Goal: Task Accomplishment & Management: Use online tool/utility

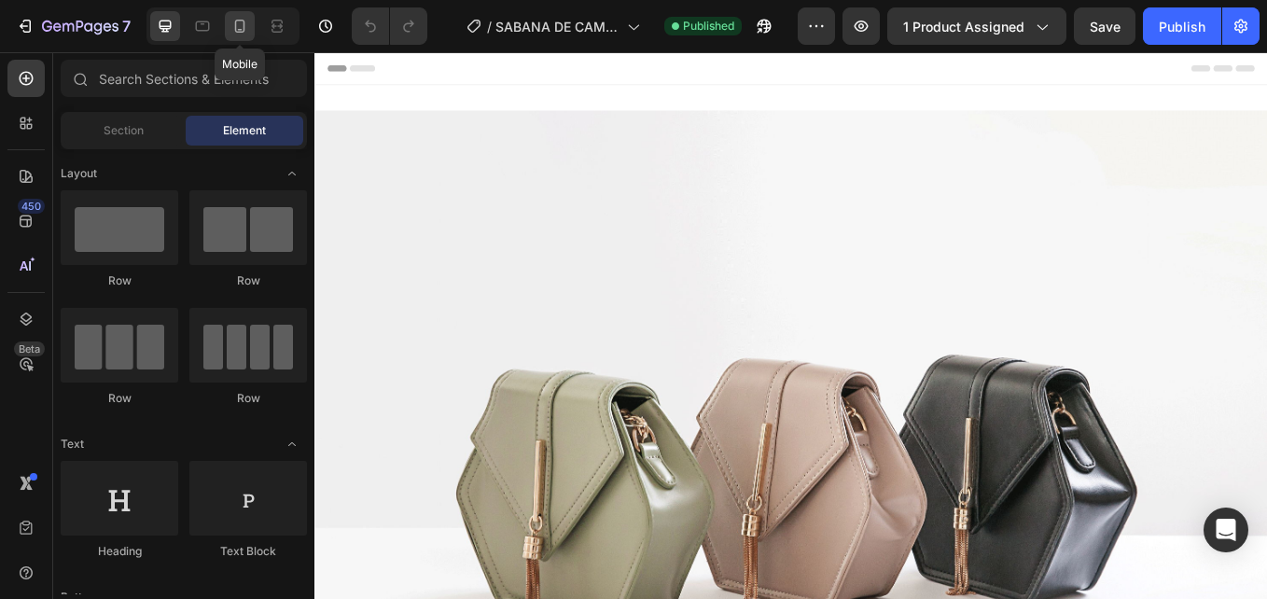
click at [236, 25] on icon at bounding box center [240, 26] width 10 height 13
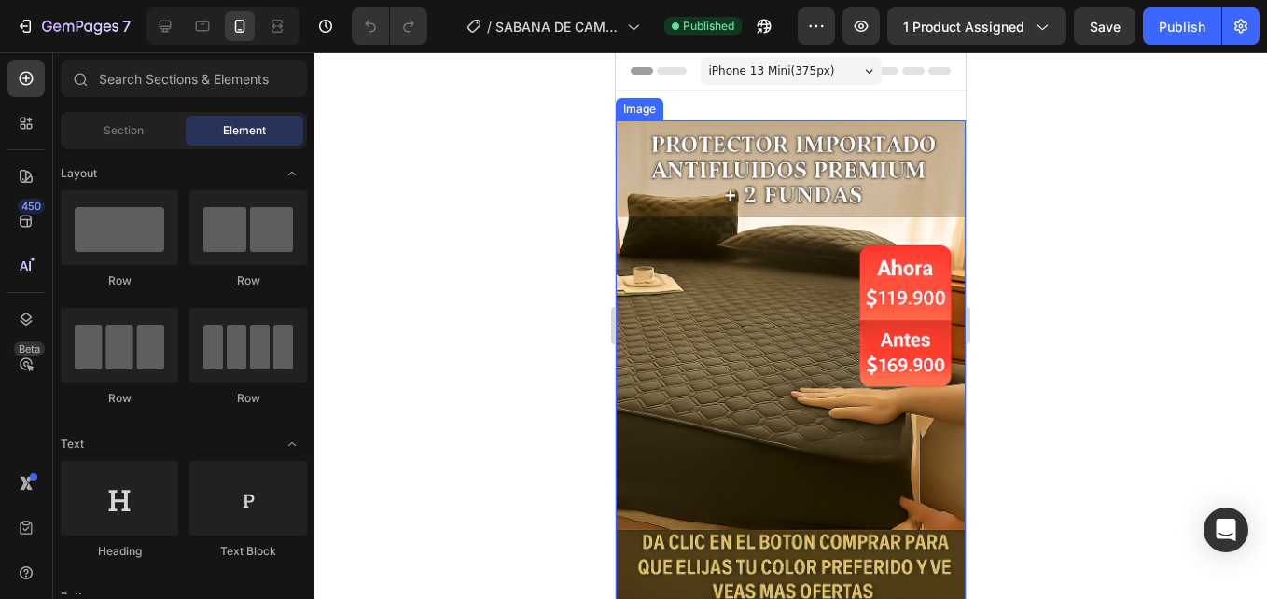
click at [768, 317] on img at bounding box center [791, 382] width 350 height 525
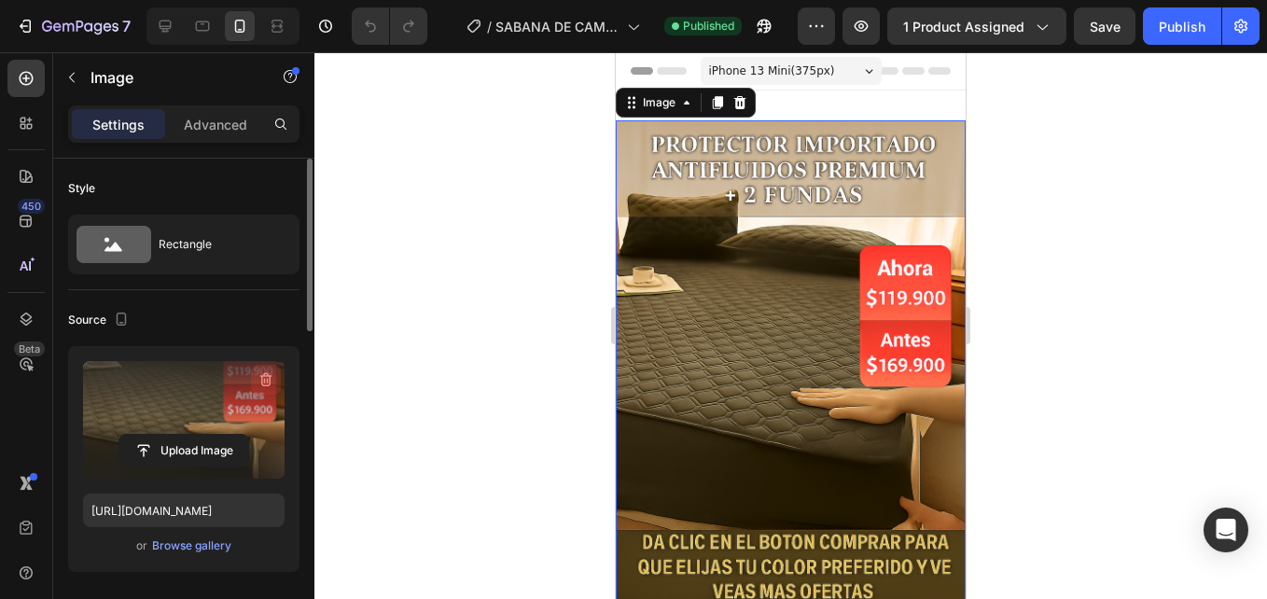
click at [274, 387] on icon "button" at bounding box center [266, 379] width 19 height 19
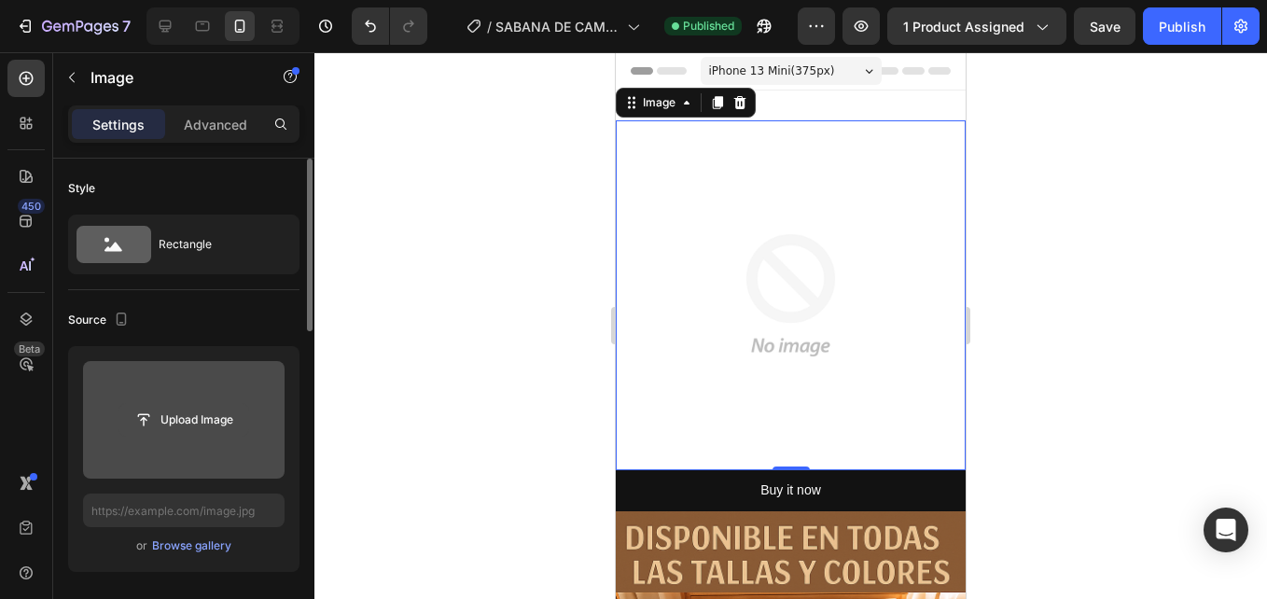
click at [224, 418] on input "file" at bounding box center [183, 420] width 129 height 32
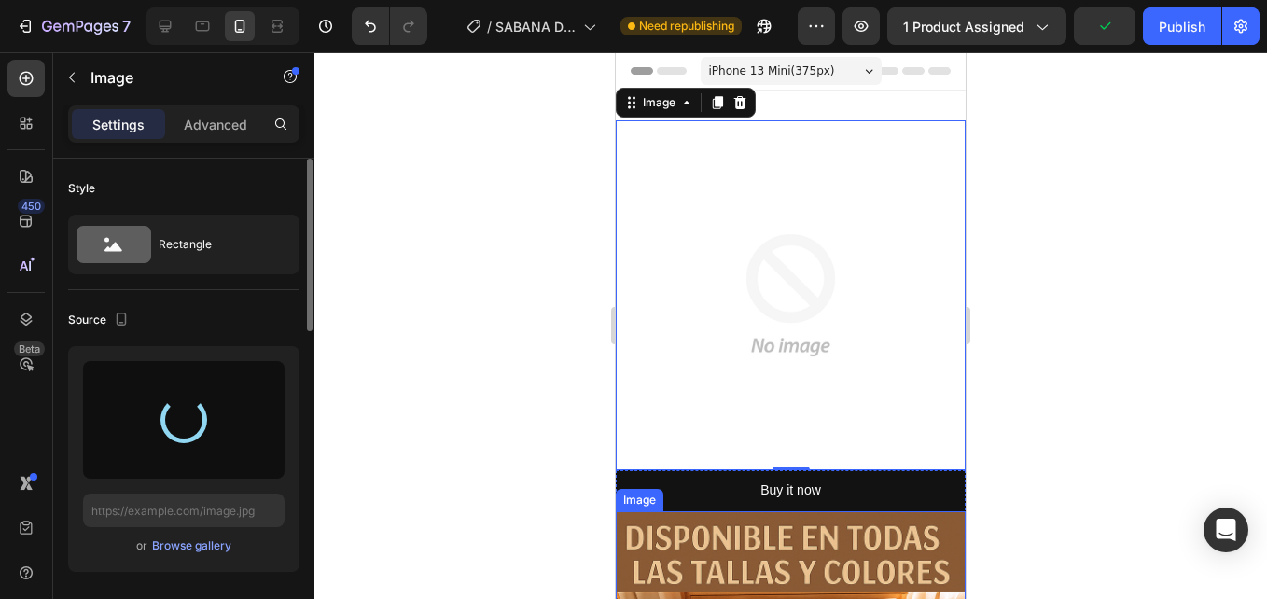
type input "[URL][DOMAIN_NAME]"
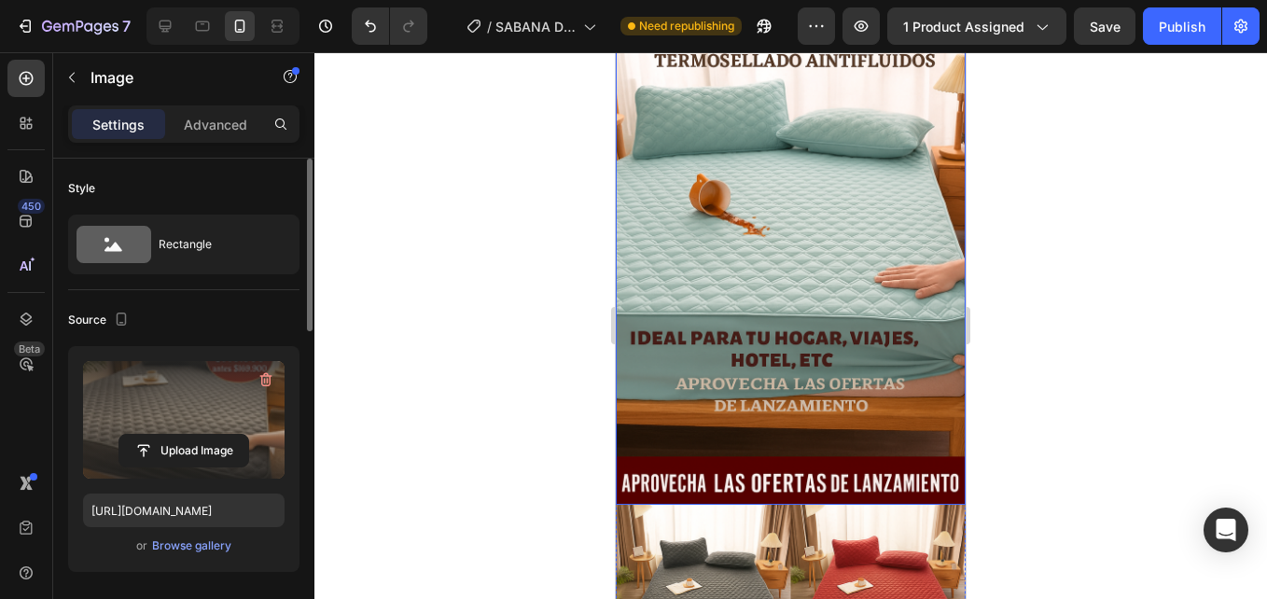
scroll to position [3078, 0]
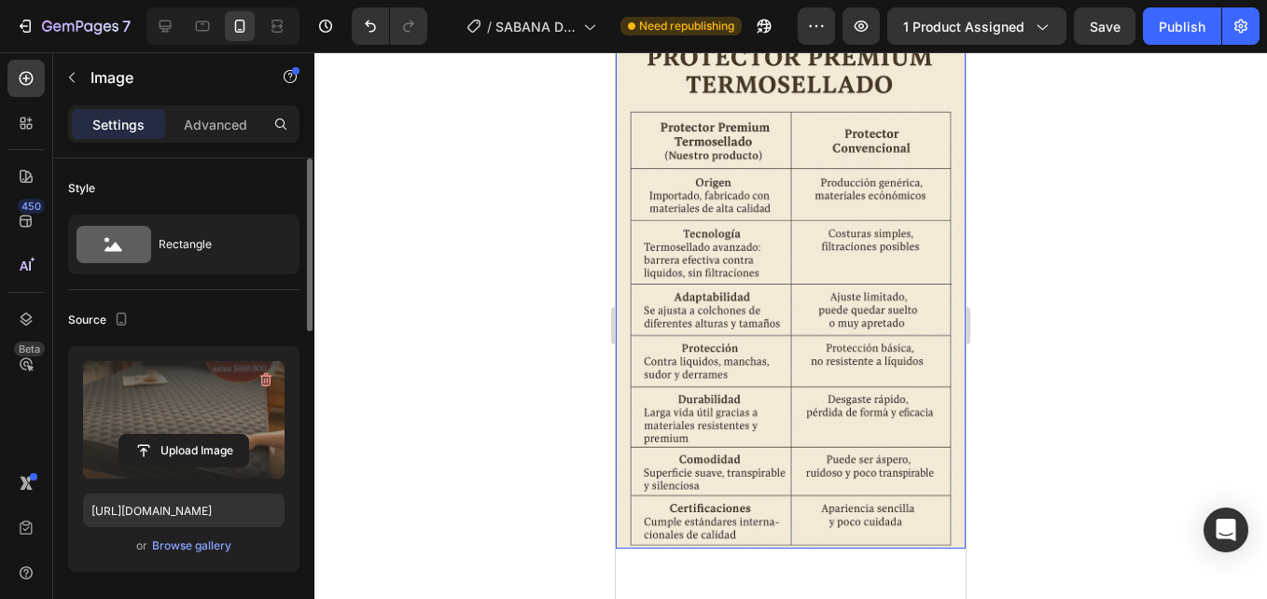
click at [833, 274] on img at bounding box center [791, 286] width 350 height 525
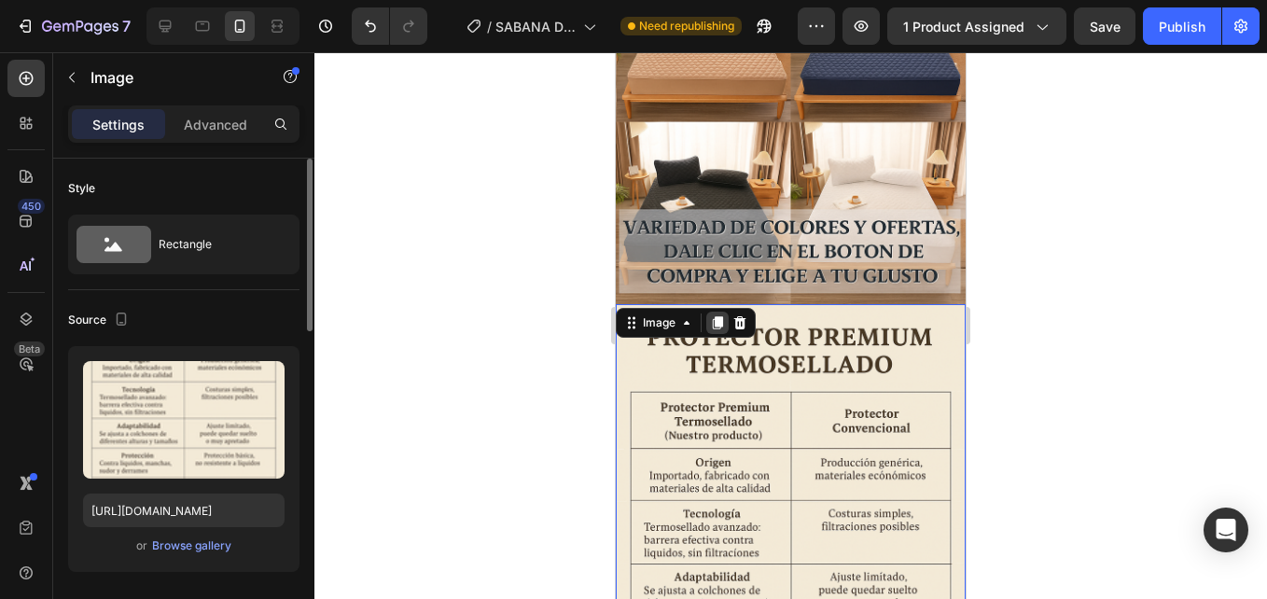
click at [715, 315] on icon at bounding box center [717, 322] width 15 height 15
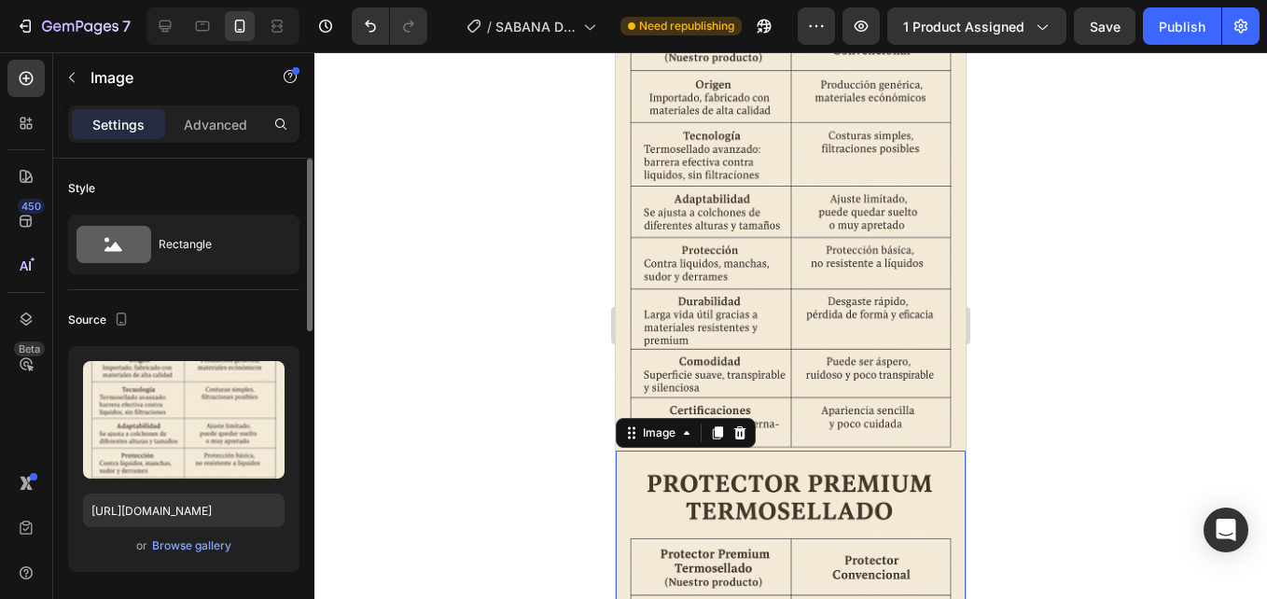
scroll to position [4445, 0]
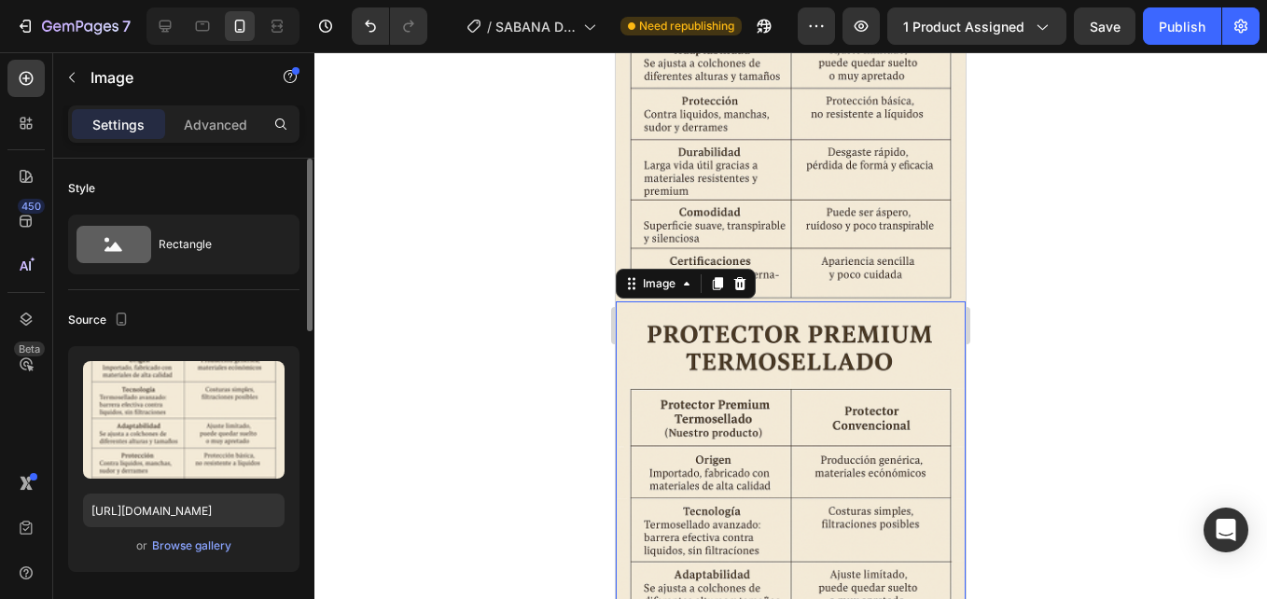
click at [783, 301] on img at bounding box center [791, 563] width 350 height 525
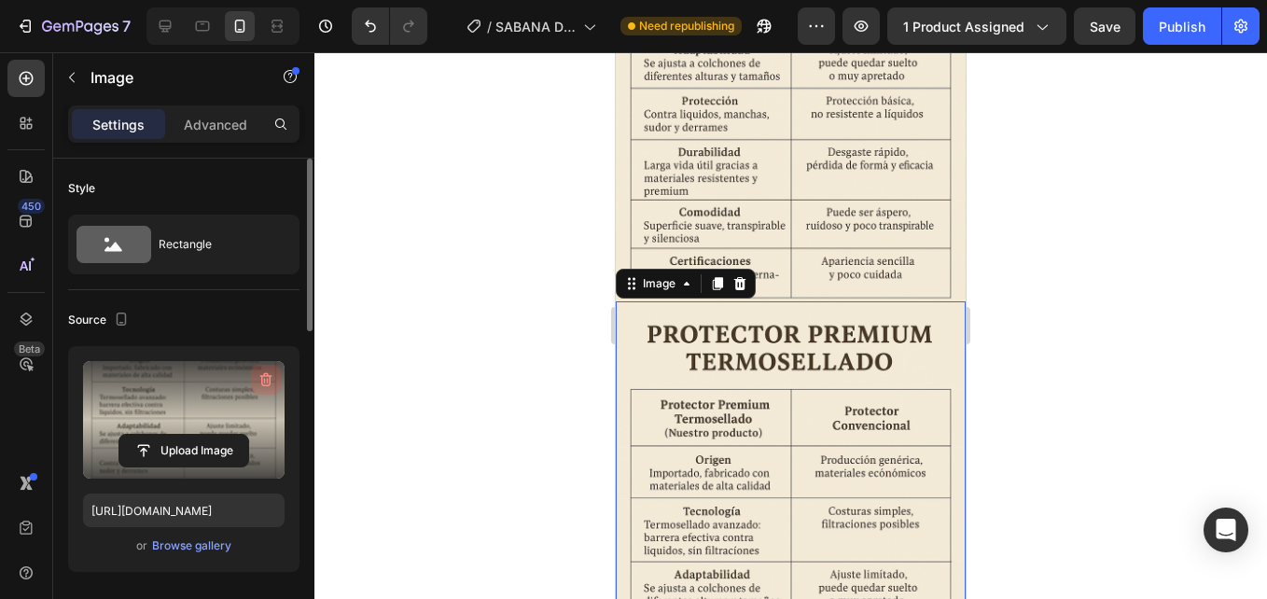
click at [256, 382] on button "button" at bounding box center [266, 380] width 30 height 30
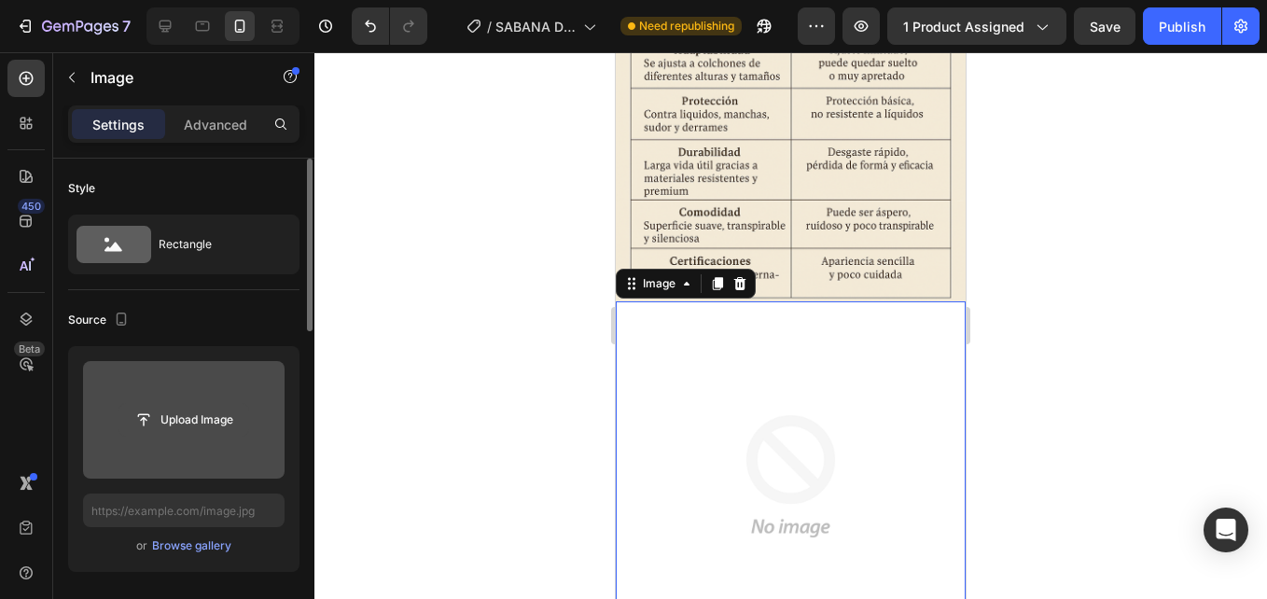
click at [184, 420] on input "file" at bounding box center [183, 420] width 129 height 32
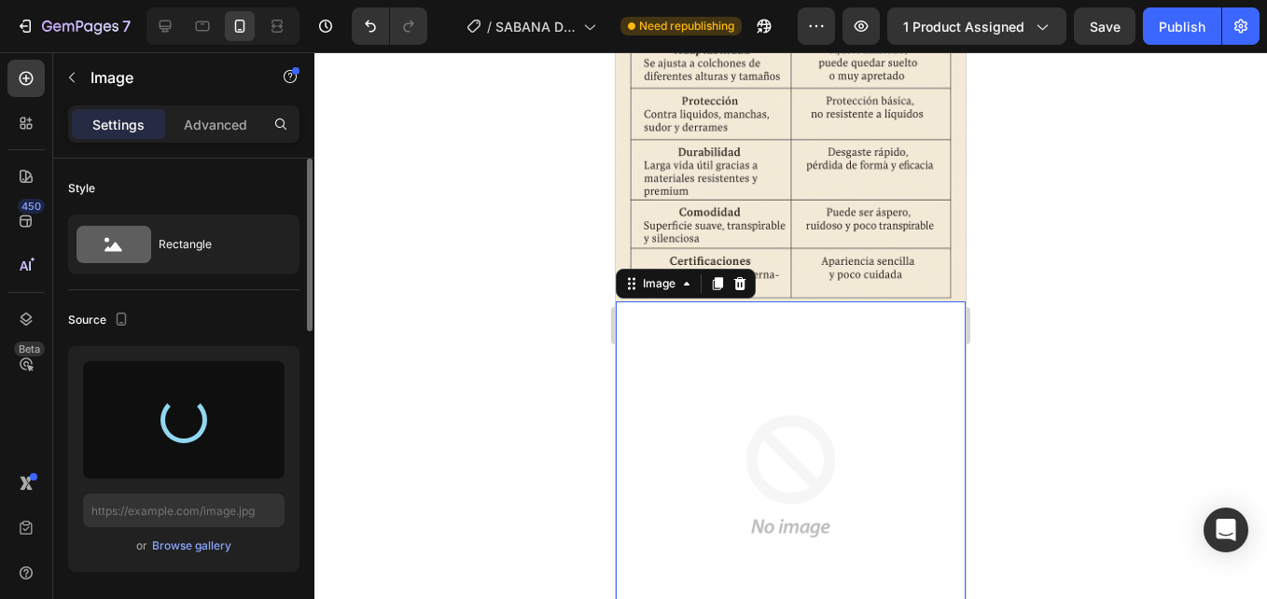
type input "https://cdn.shopify.com/s/files/1/0938/4427/5505/files/gempages_569687052442928…"
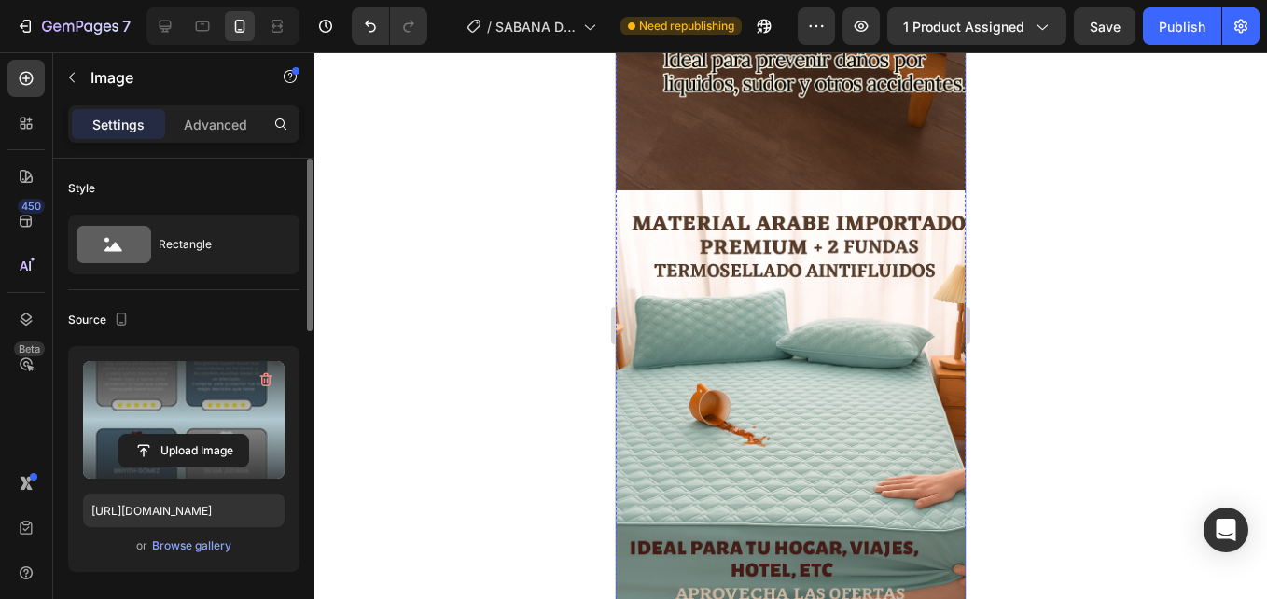
scroll to position [2952, 0]
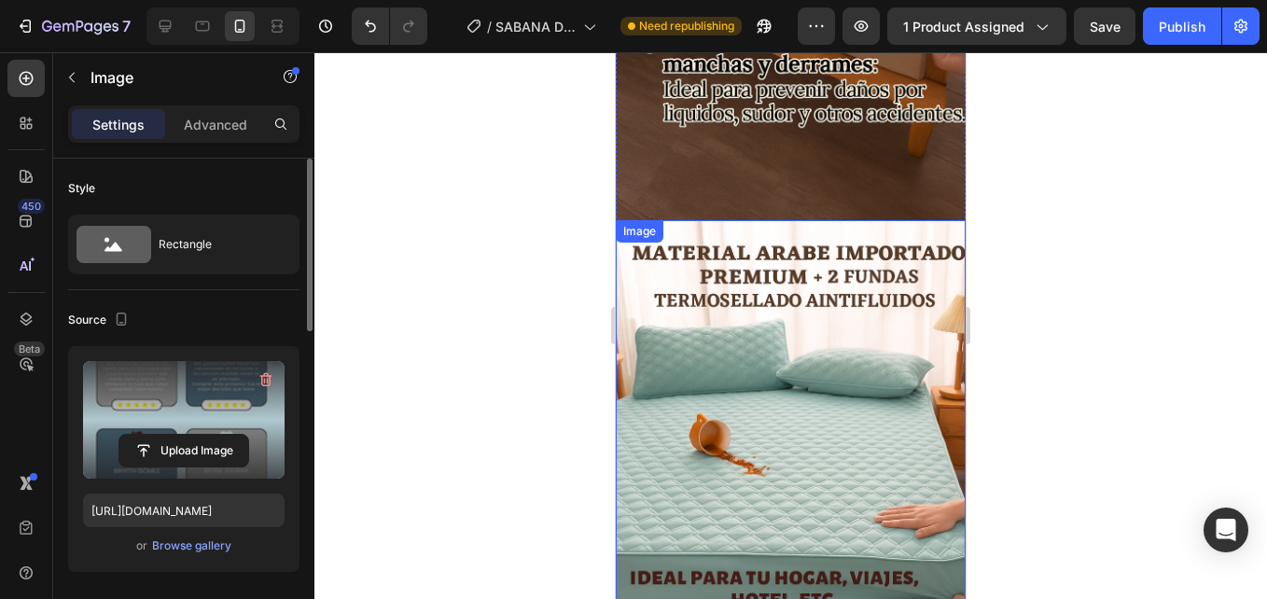
click at [808, 303] on img at bounding box center [791, 482] width 350 height 525
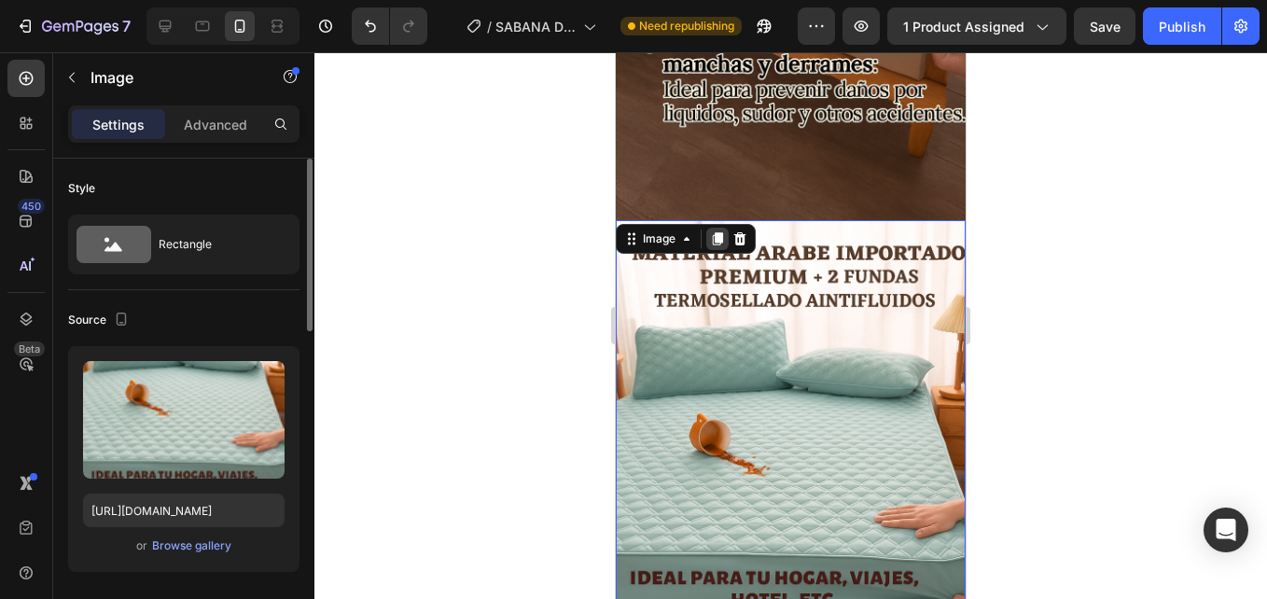
click at [714, 231] on icon at bounding box center [717, 238] width 15 height 15
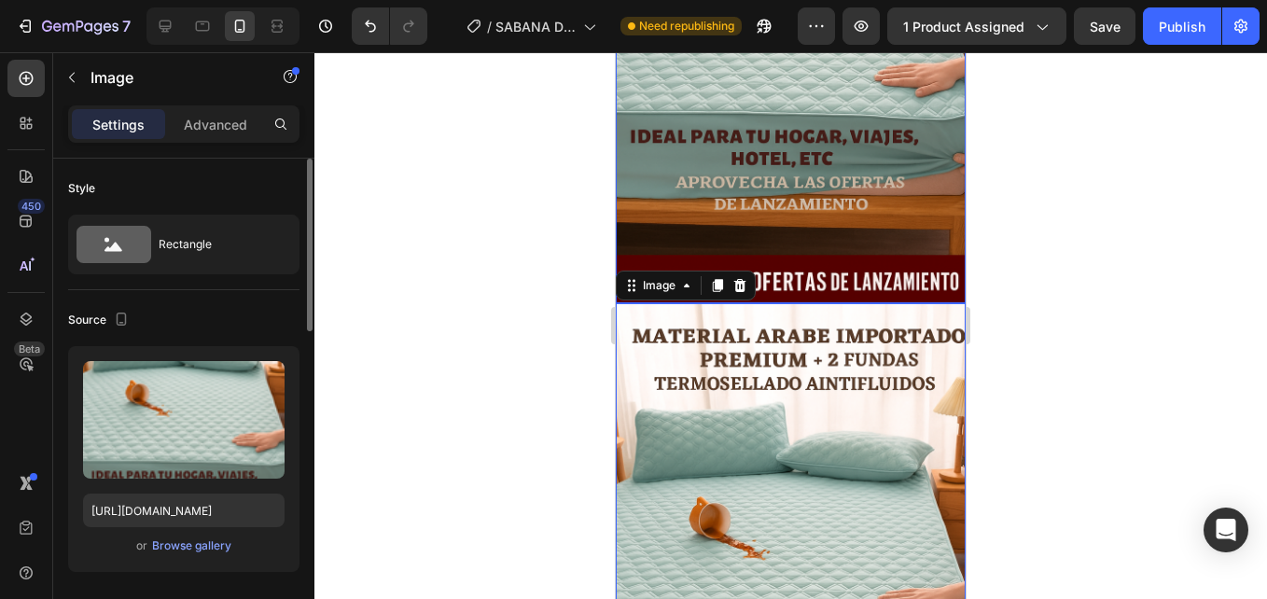
scroll to position [3437, 0]
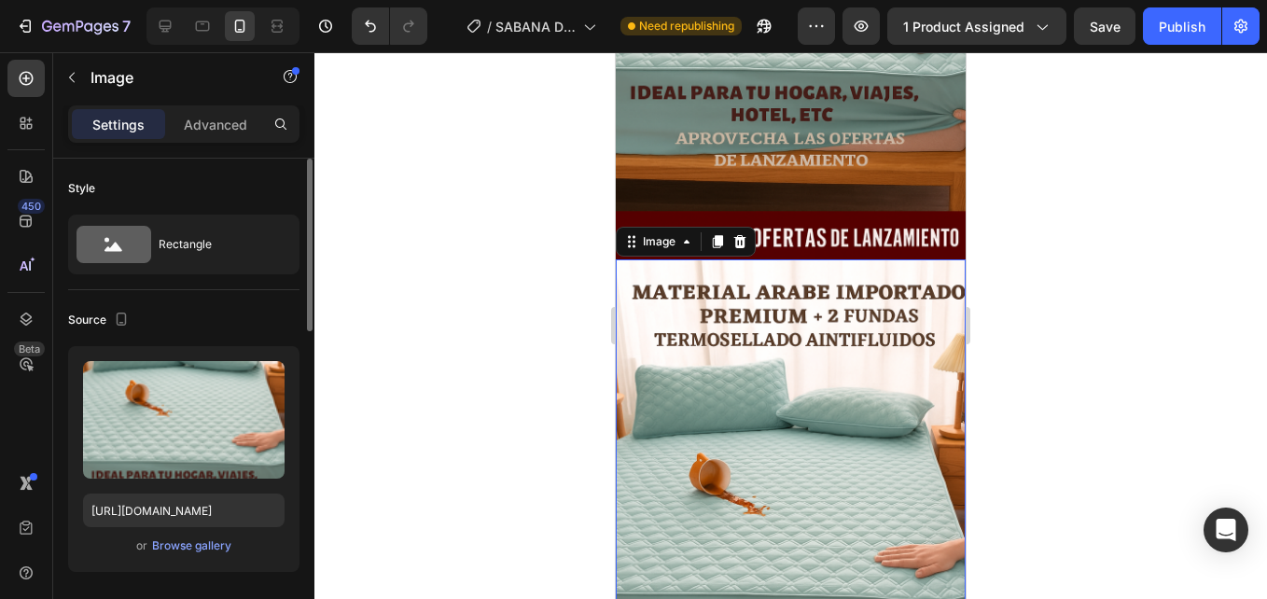
click at [788, 272] on img at bounding box center [791, 521] width 350 height 525
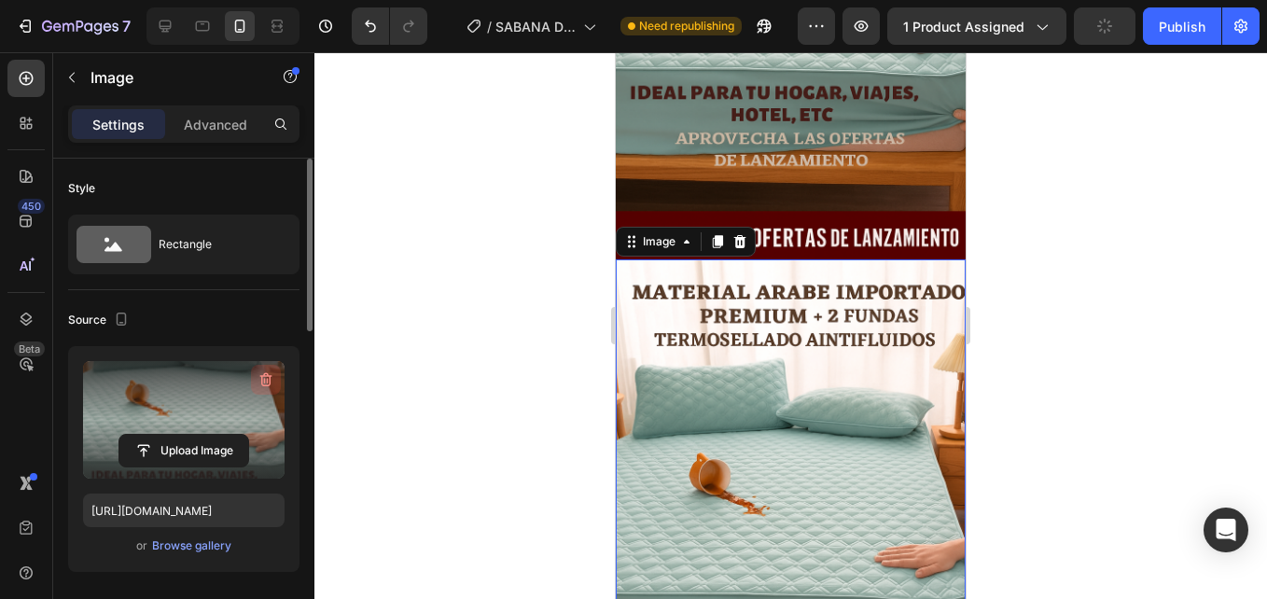
click at [261, 383] on icon "button" at bounding box center [266, 379] width 19 height 19
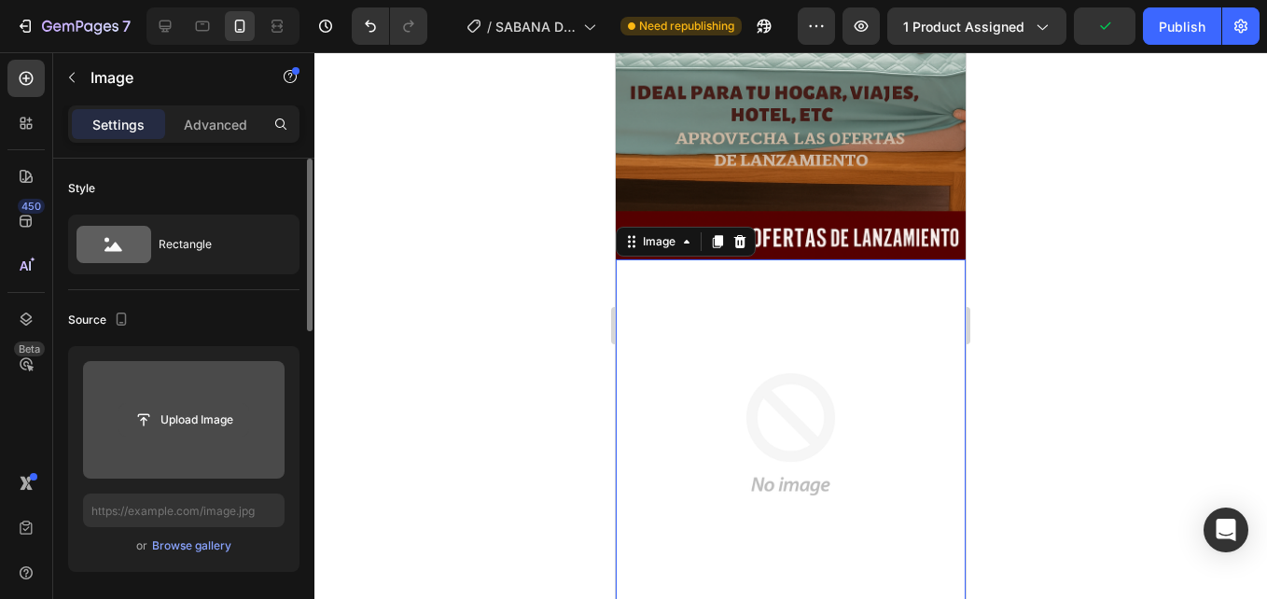
click at [204, 414] on input "file" at bounding box center [183, 420] width 129 height 32
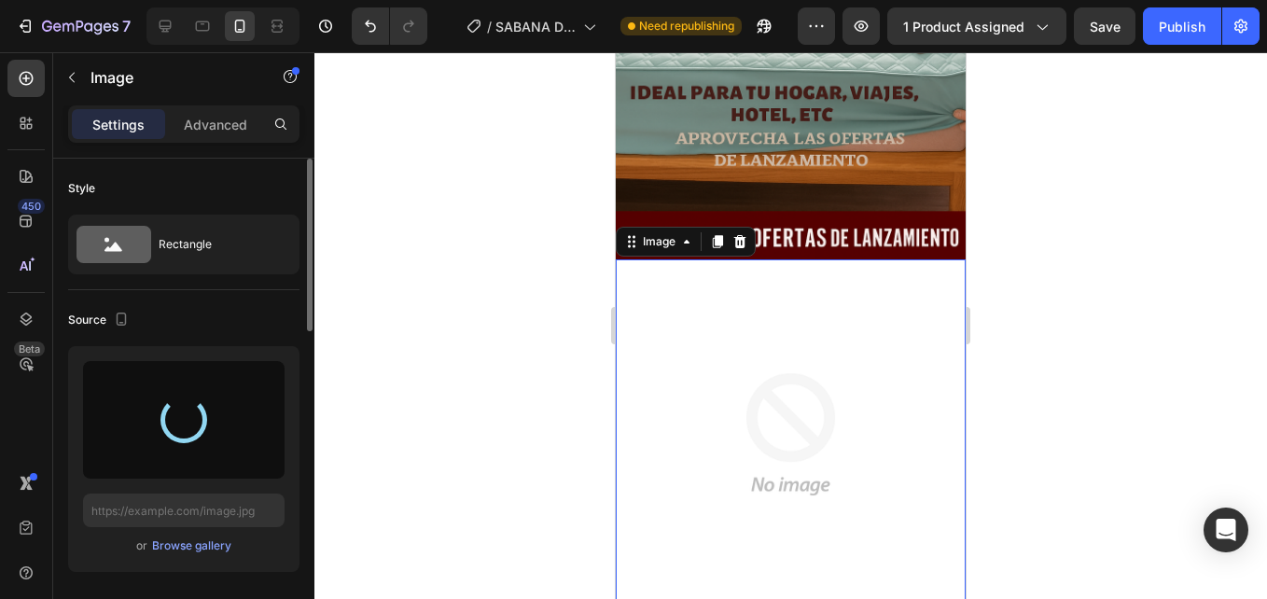
type input "https://cdn.shopify.com/s/files/1/0938/4427/5505/files/gempages_569687052442928…"
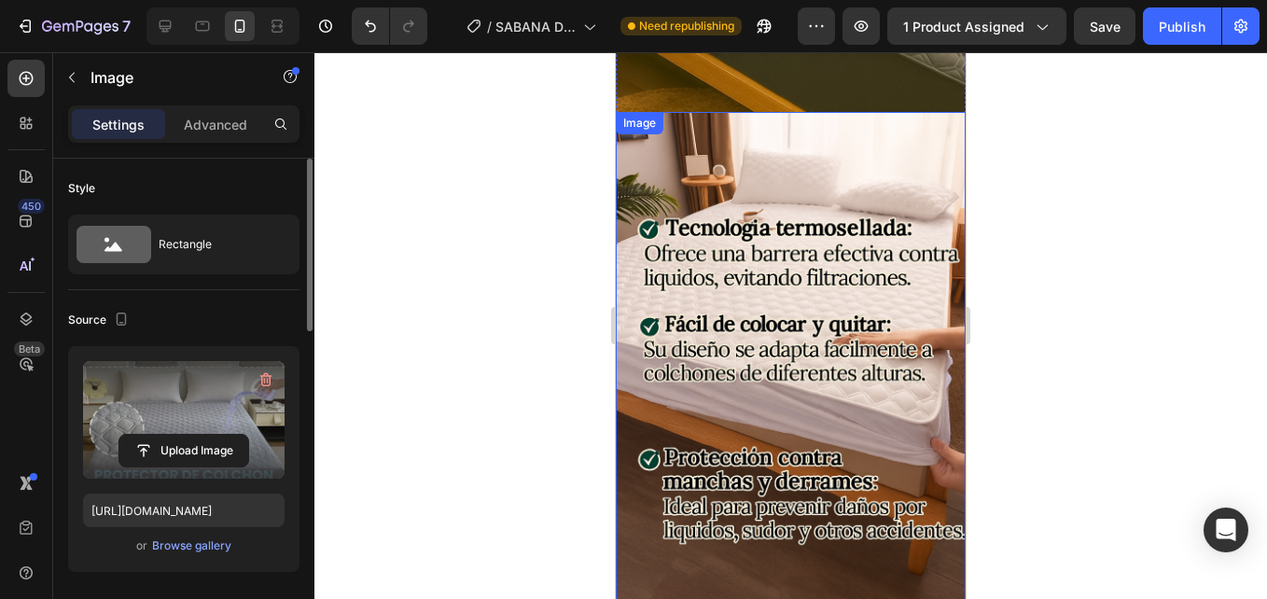
scroll to position [2505, 0]
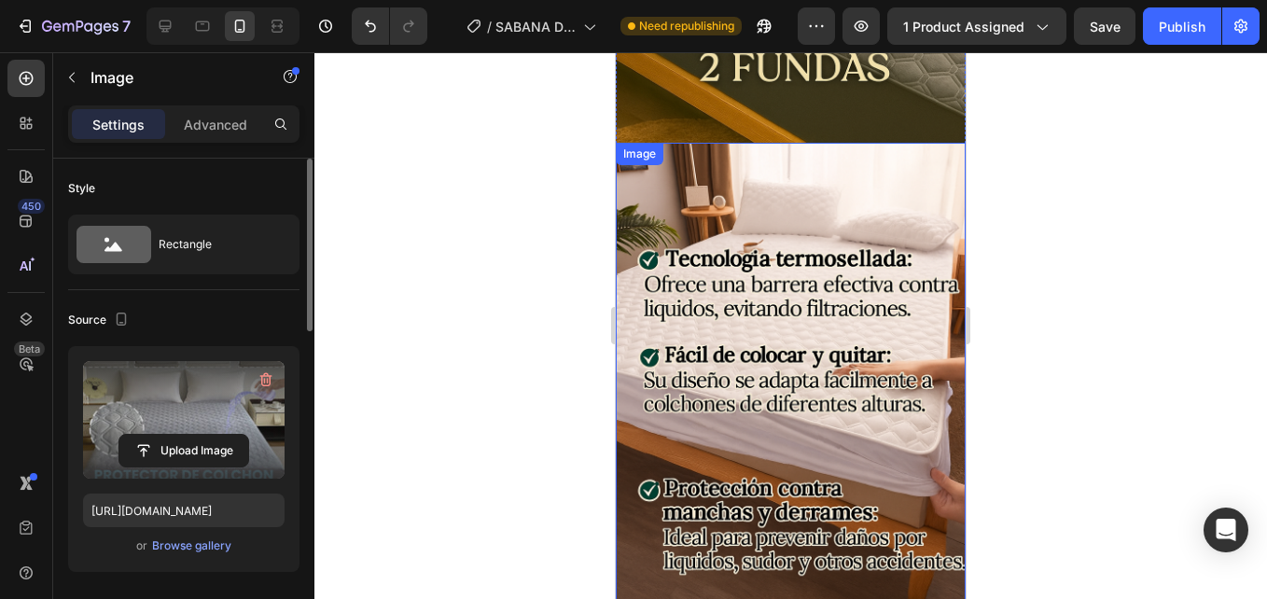
click at [799, 298] on img at bounding box center [791, 405] width 350 height 525
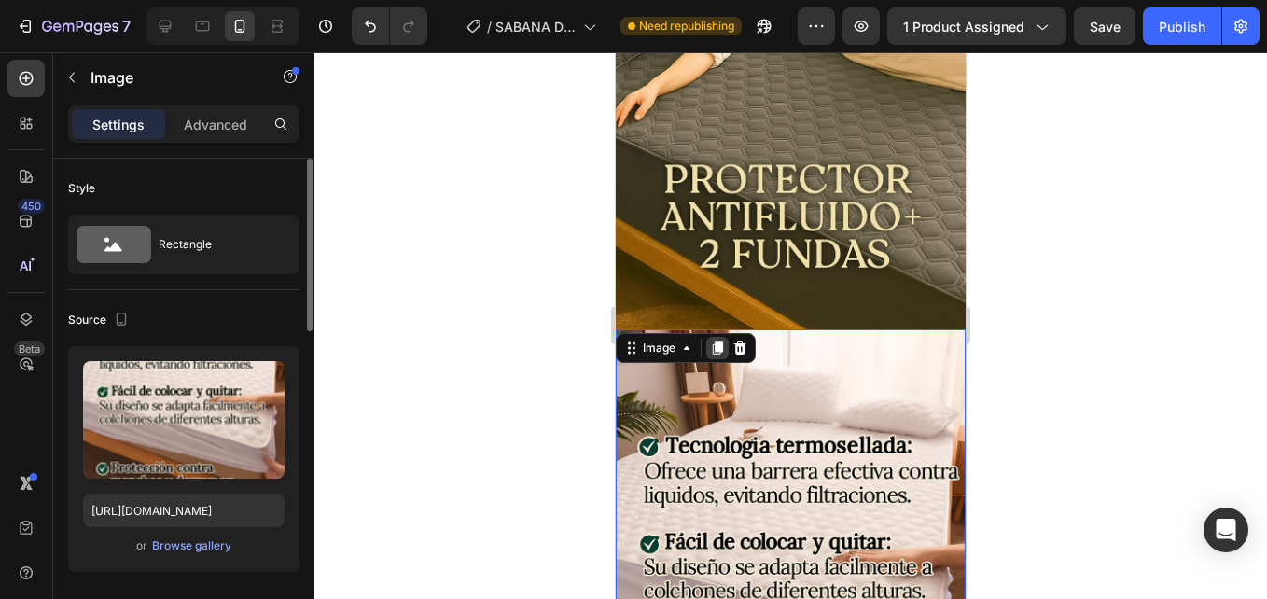
click at [716, 340] on icon at bounding box center [717, 347] width 15 height 15
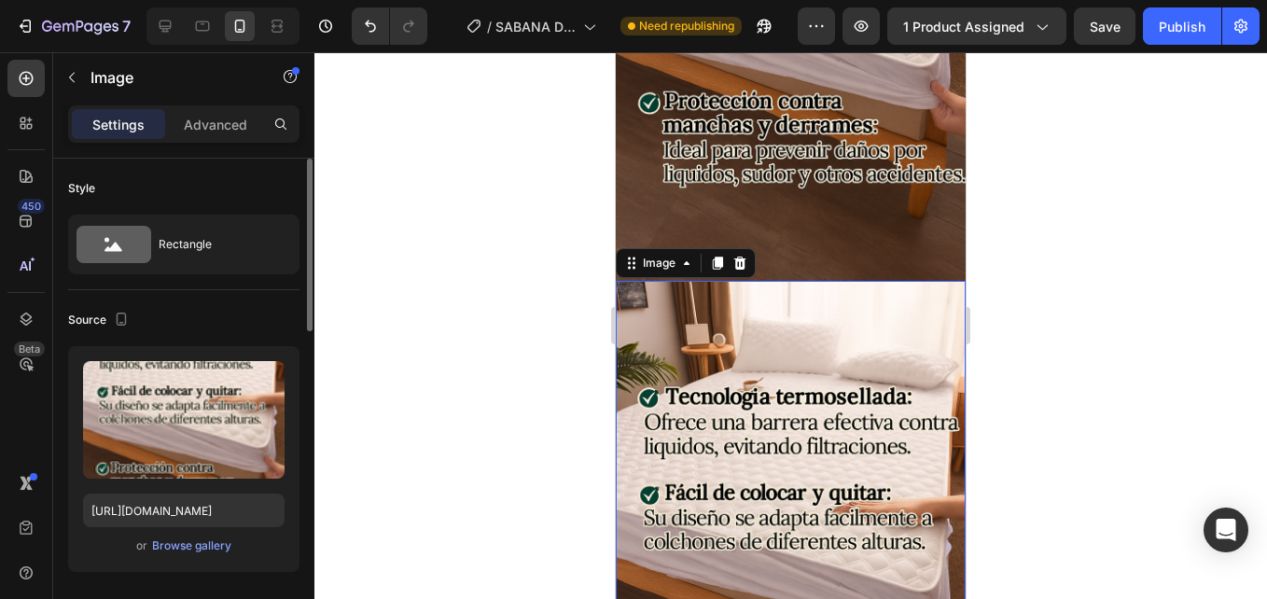
scroll to position [2934, 0]
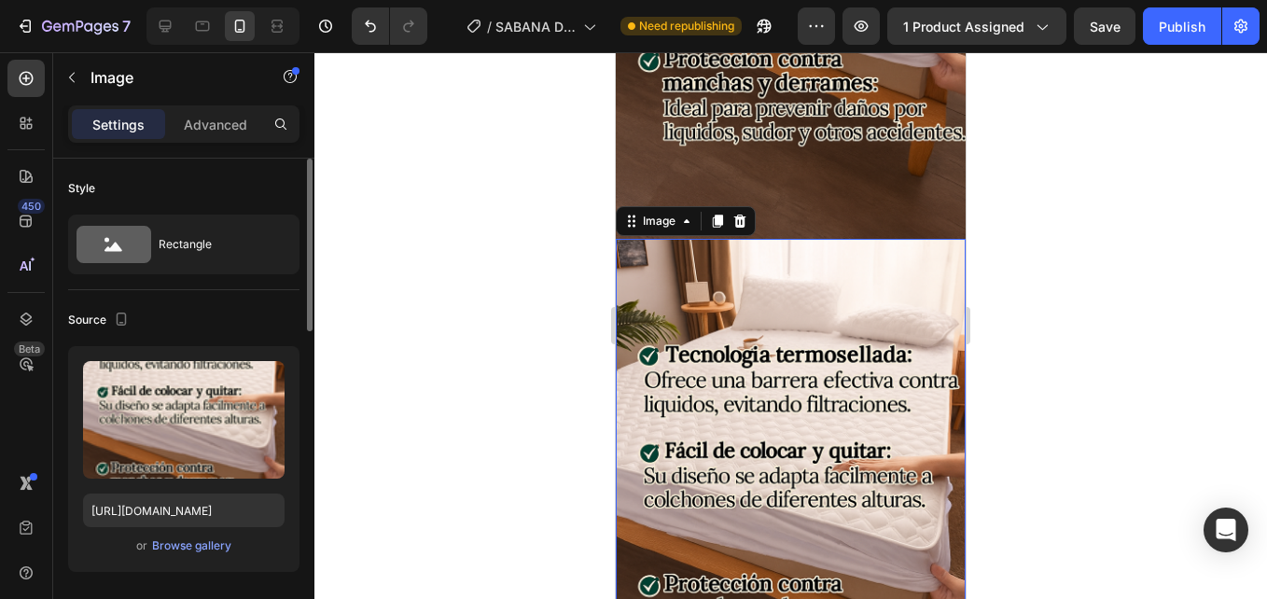
click at [773, 278] on img at bounding box center [791, 501] width 350 height 525
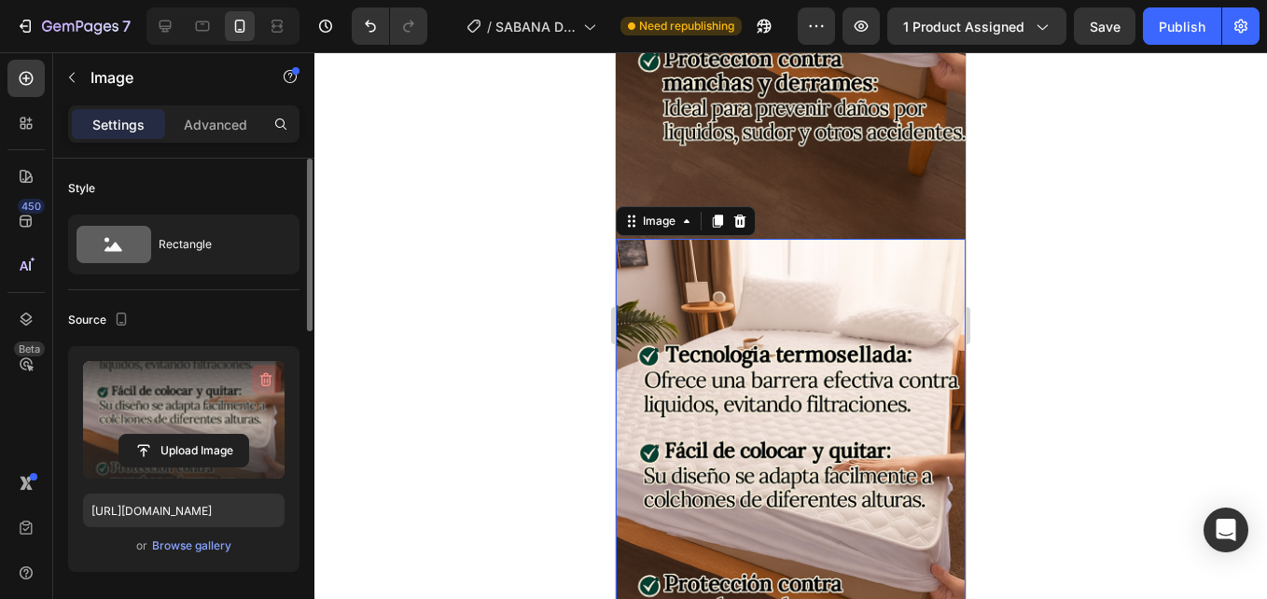
click at [259, 379] on icon "button" at bounding box center [266, 379] width 19 height 19
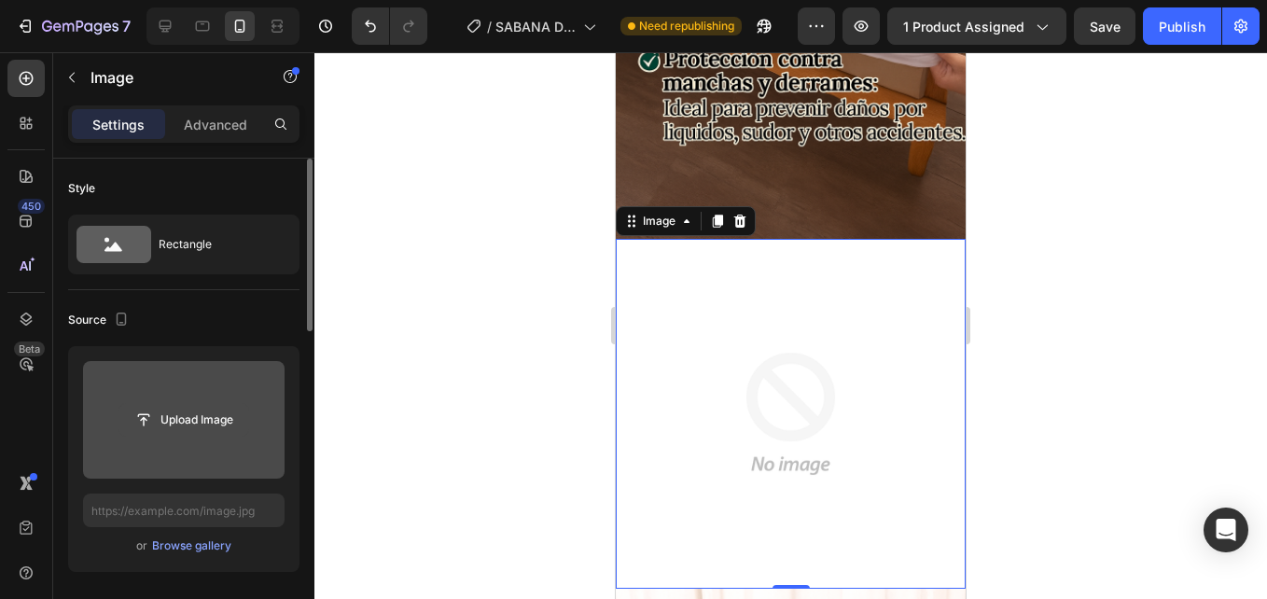
click at [204, 412] on input "file" at bounding box center [183, 420] width 129 height 32
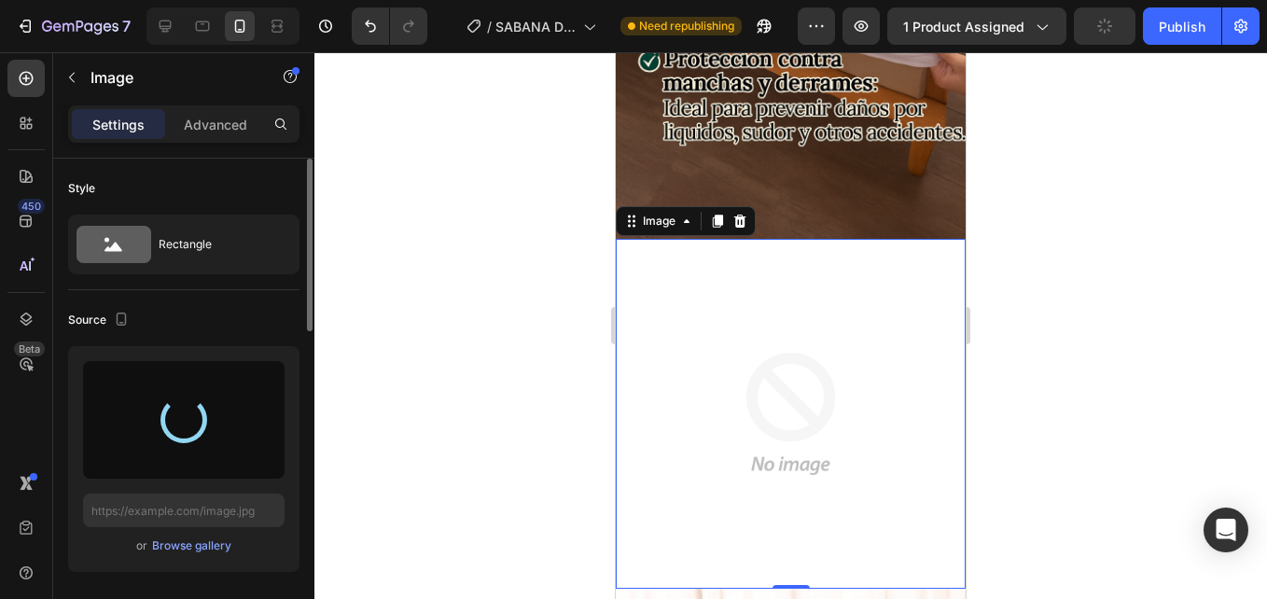
type input "[URL][DOMAIN_NAME]"
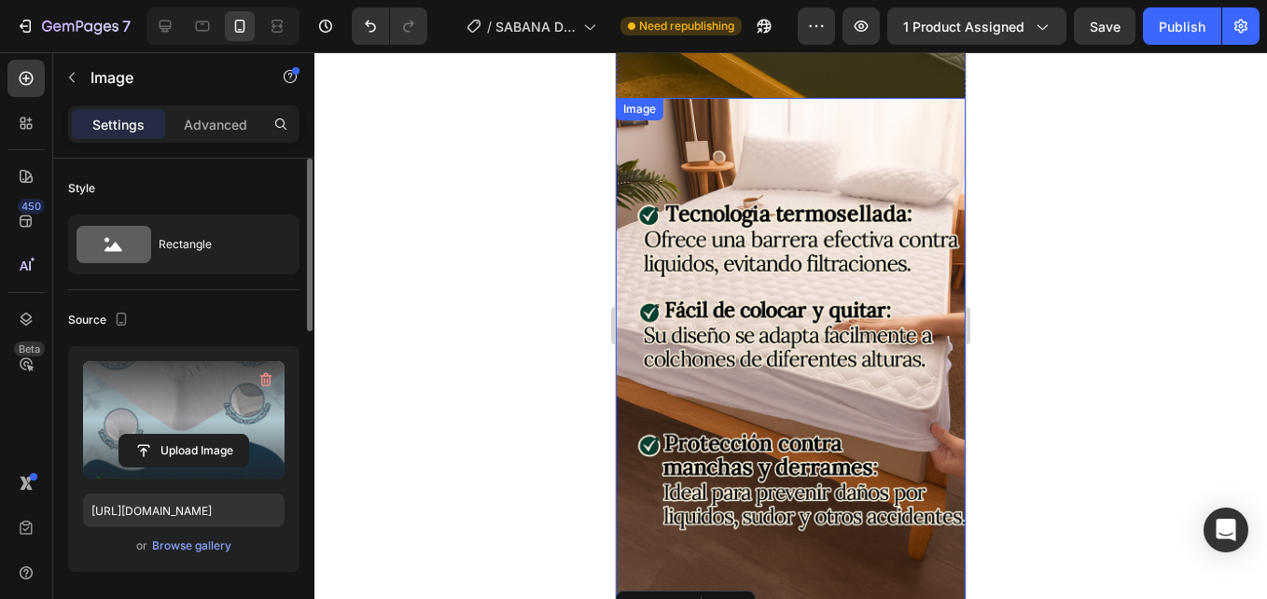
scroll to position [2561, 0]
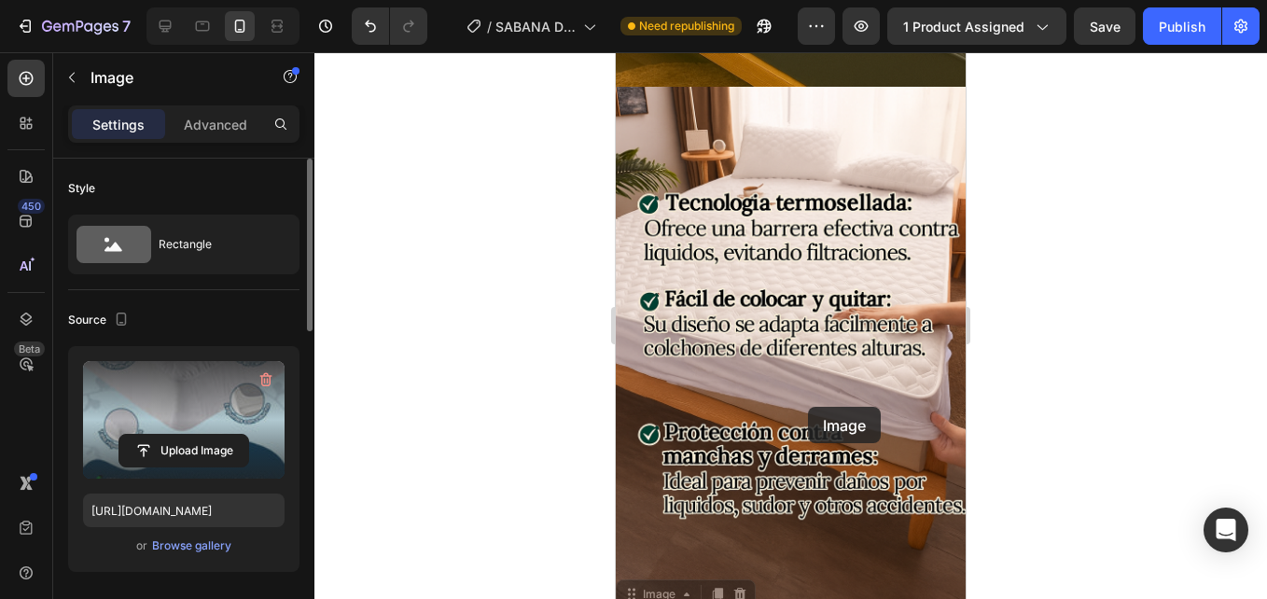
drag, startPoint x: 805, startPoint y: 547, endPoint x: 808, endPoint y: 406, distance: 140.9
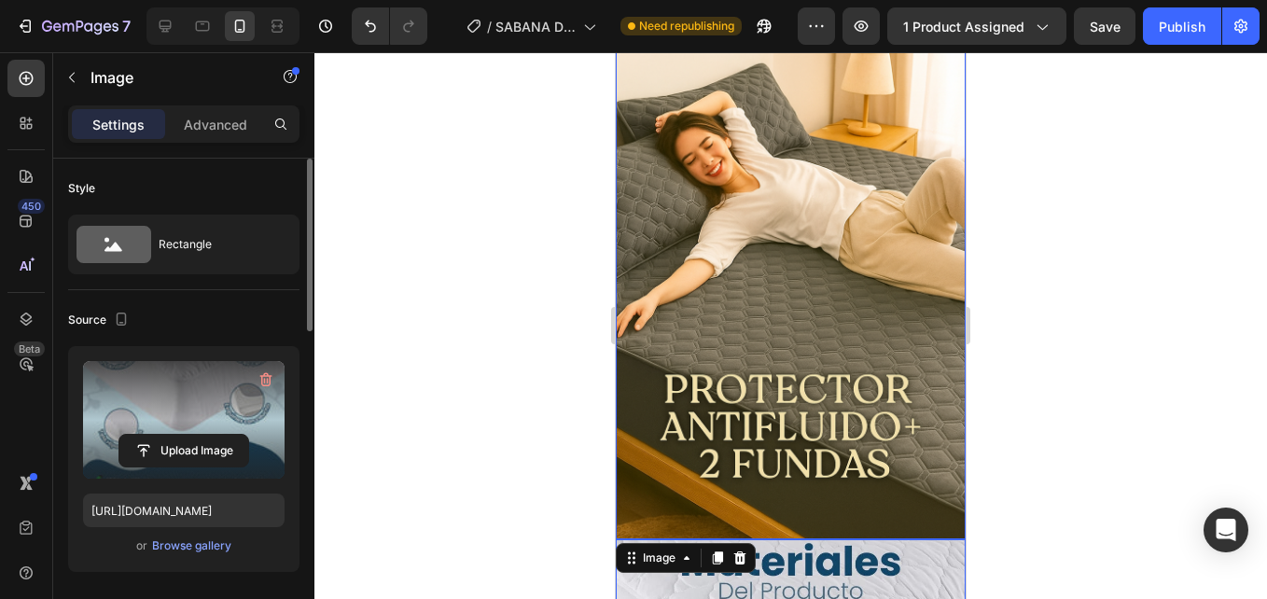
scroll to position [2187, 0]
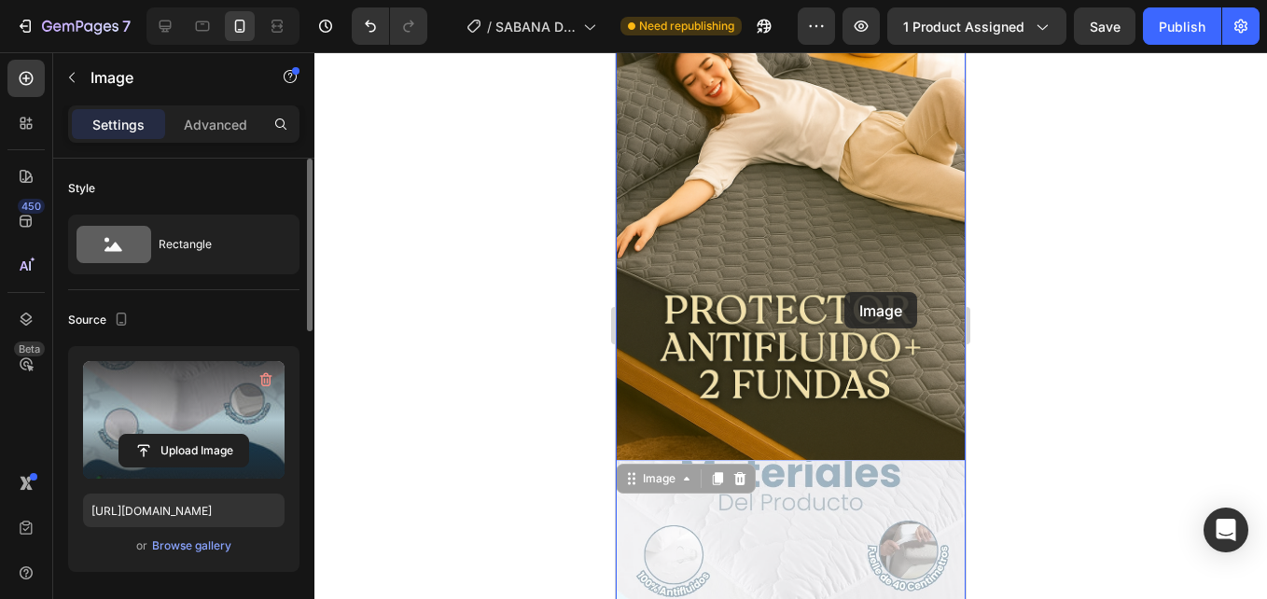
drag, startPoint x: 850, startPoint y: 470, endPoint x: 844, endPoint y: 292, distance: 178.3
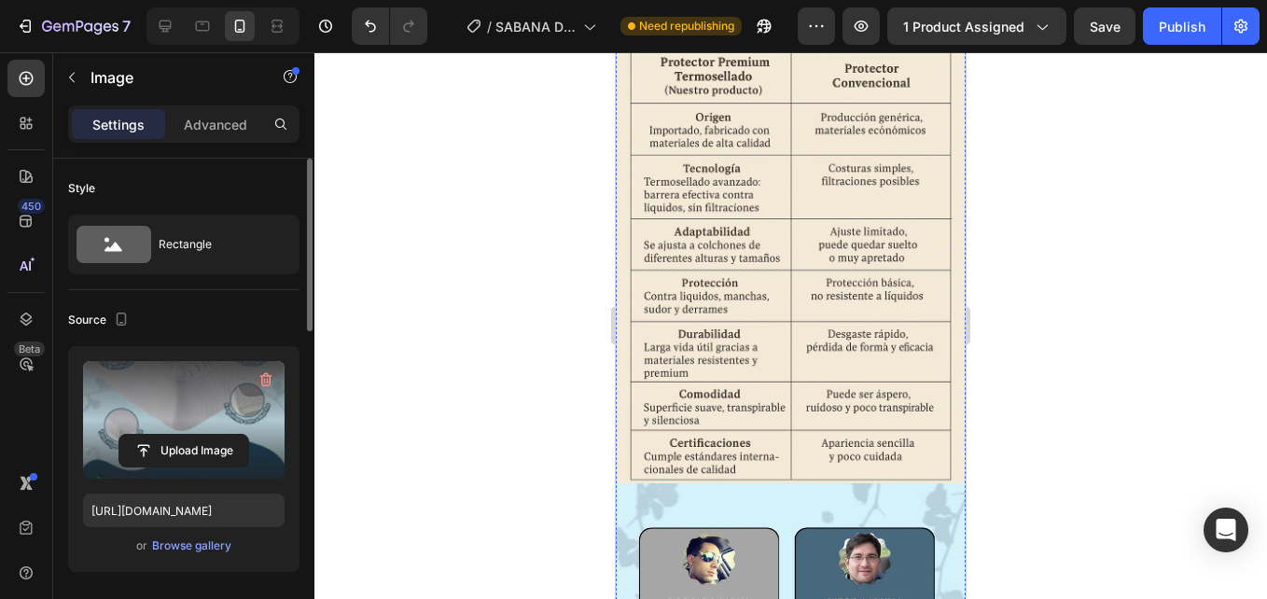
scroll to position [5266, 0]
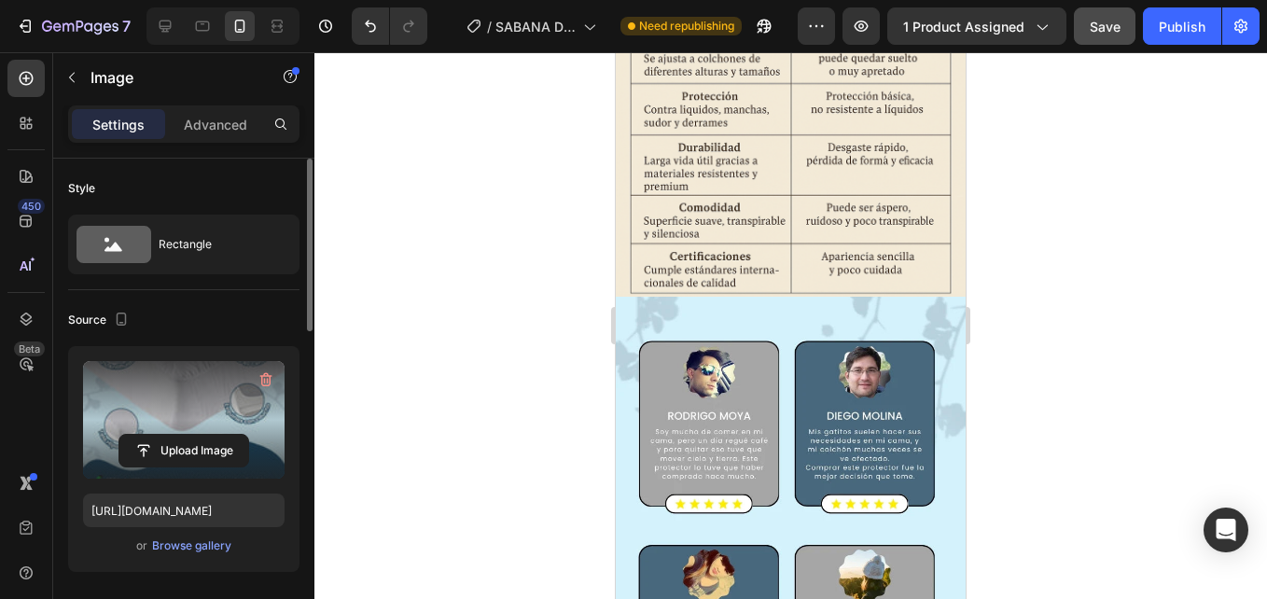
click at [1096, 35] on div "Save" at bounding box center [1105, 27] width 31 height 20
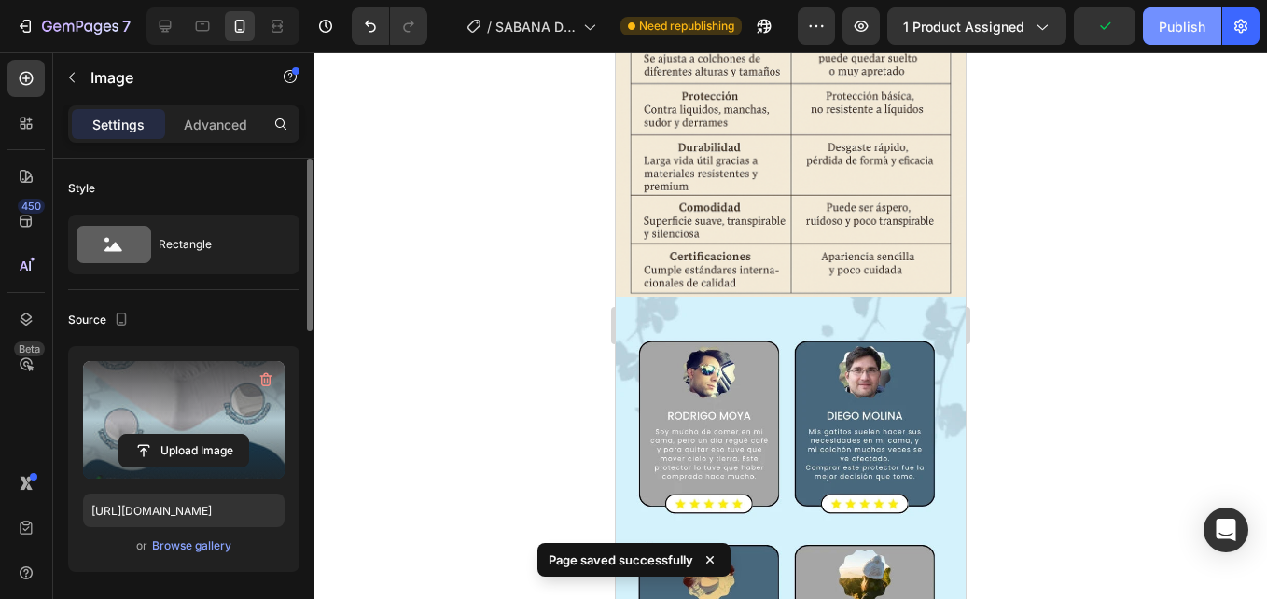
click at [1167, 34] on div "Publish" at bounding box center [1182, 27] width 47 height 20
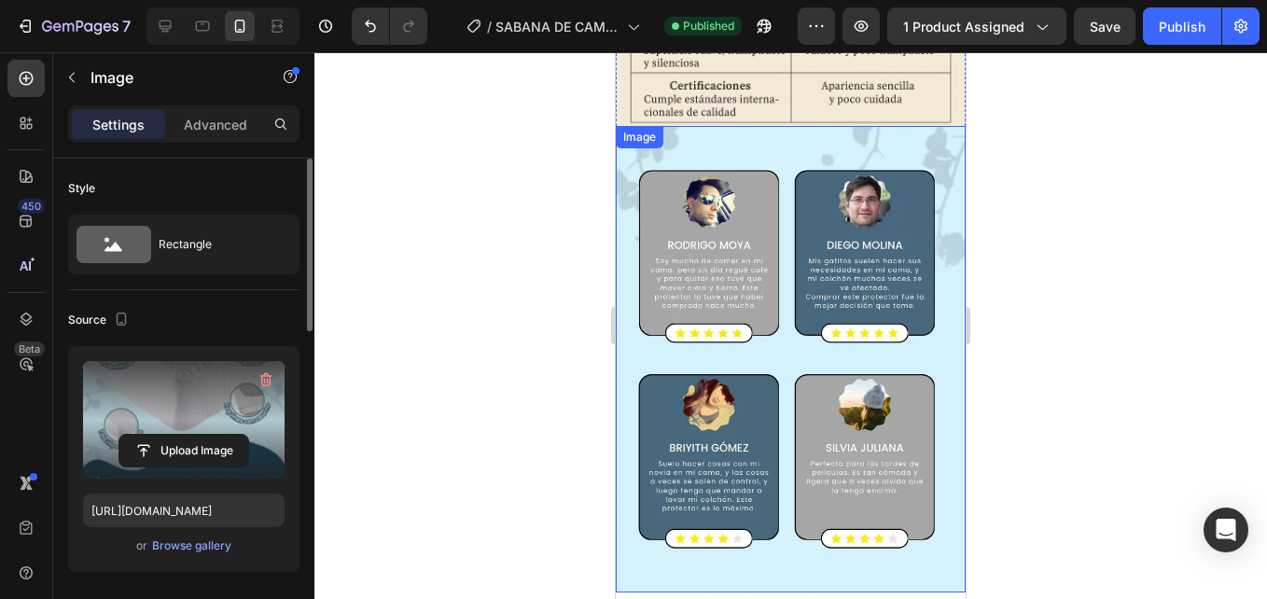
scroll to position [5452, 0]
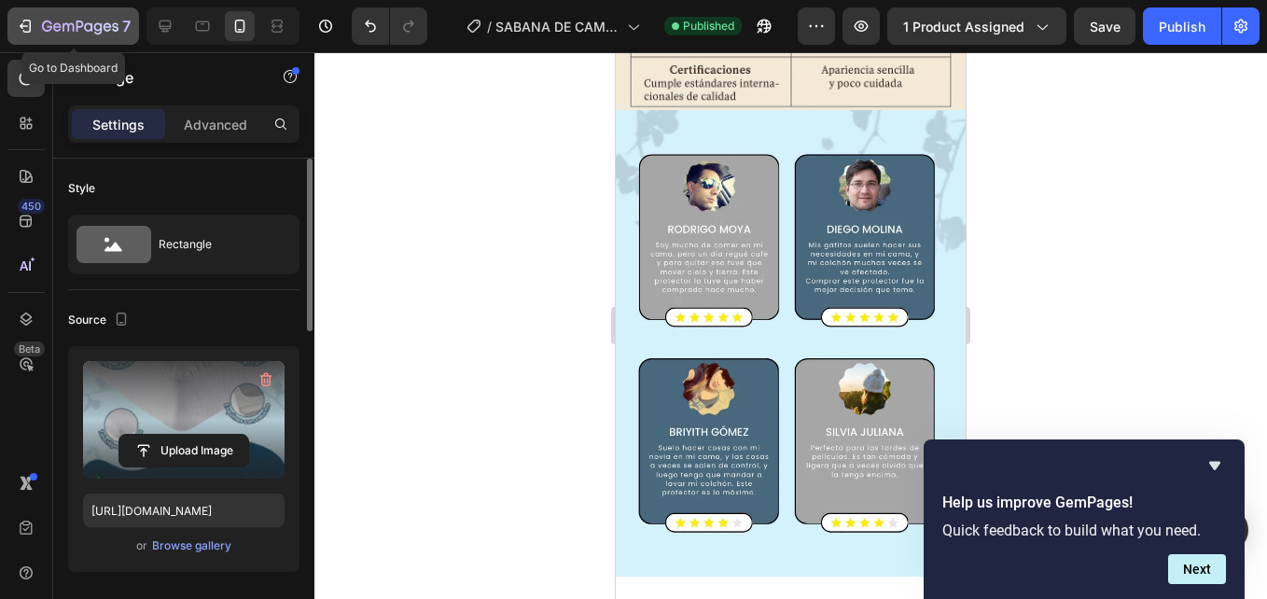
click at [74, 22] on icon "button" at bounding box center [80, 28] width 76 height 16
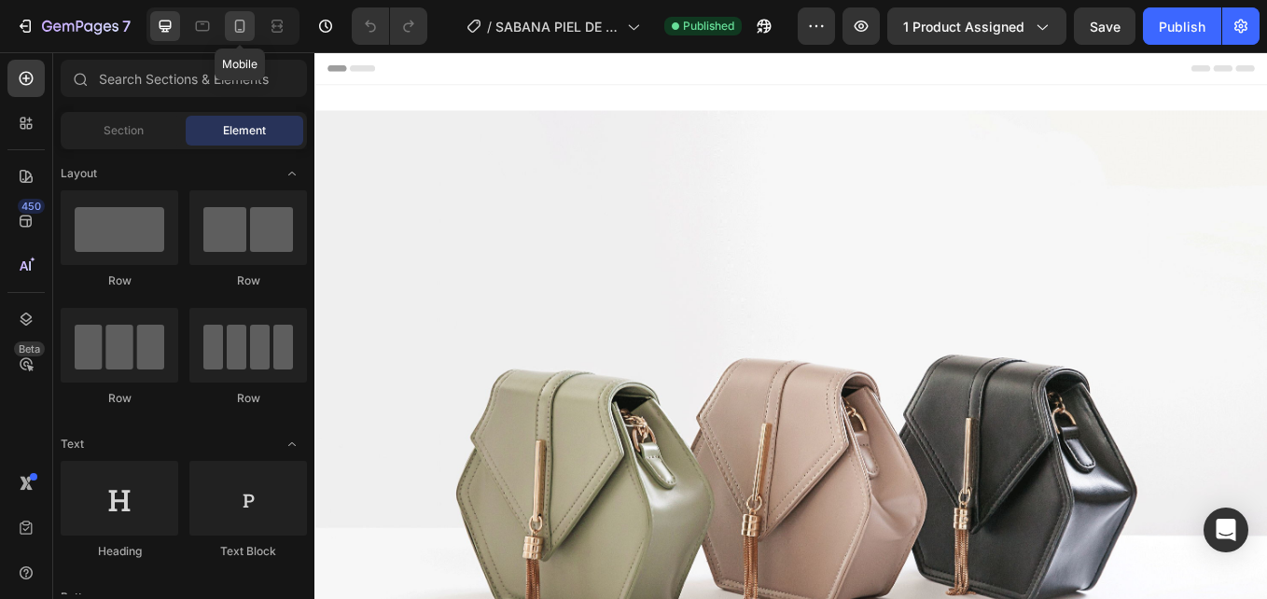
click at [239, 31] on icon at bounding box center [239, 26] width 19 height 19
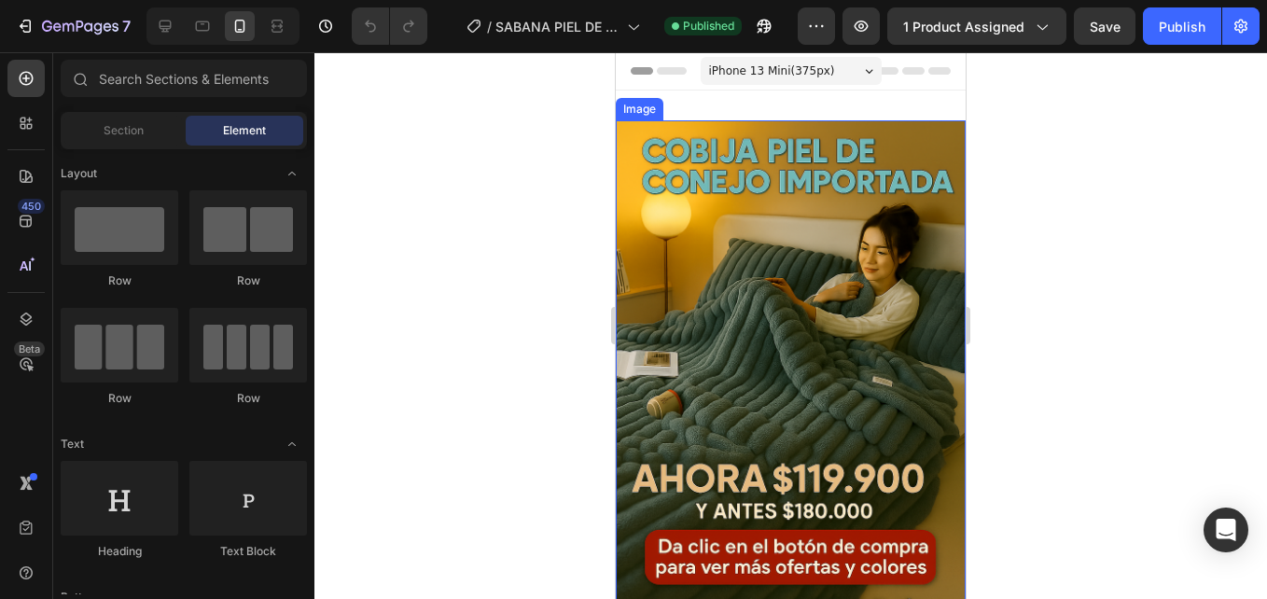
click at [840, 266] on img at bounding box center [791, 382] width 350 height 525
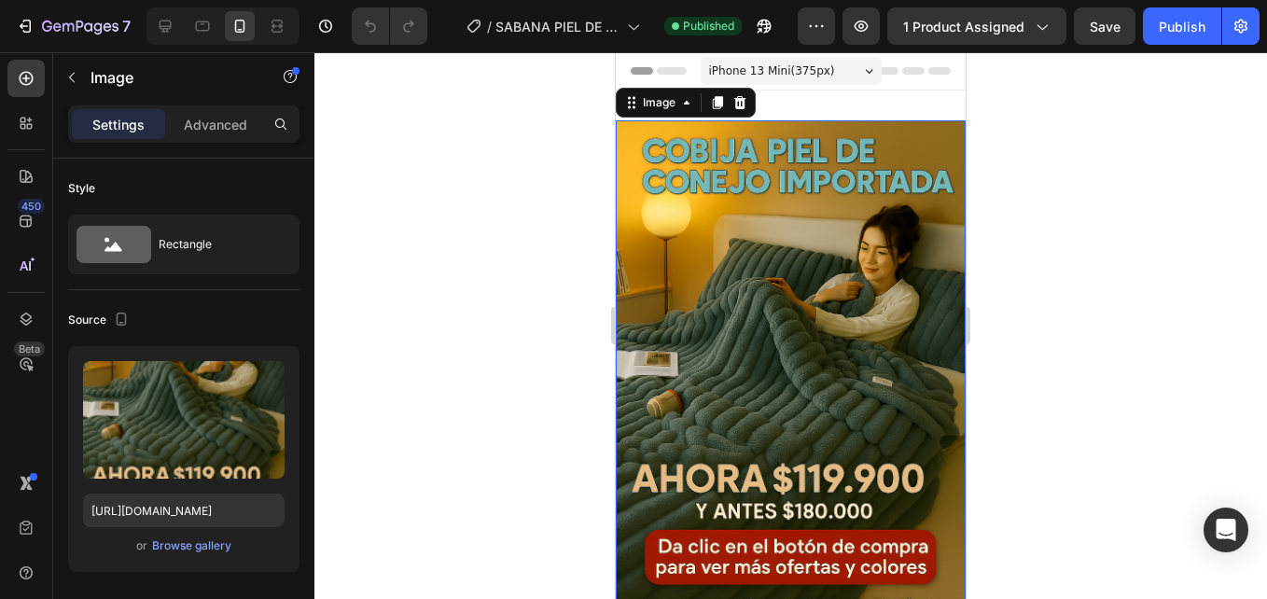
click at [770, 296] on img at bounding box center [791, 382] width 350 height 525
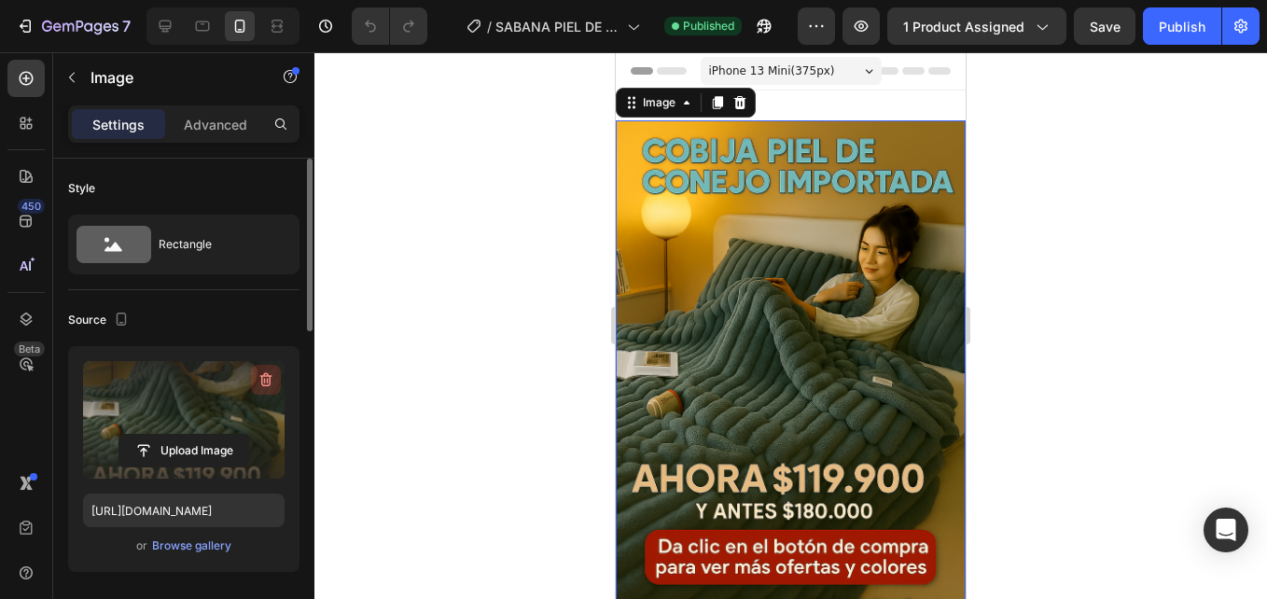
click at [264, 369] on button "button" at bounding box center [266, 380] width 30 height 30
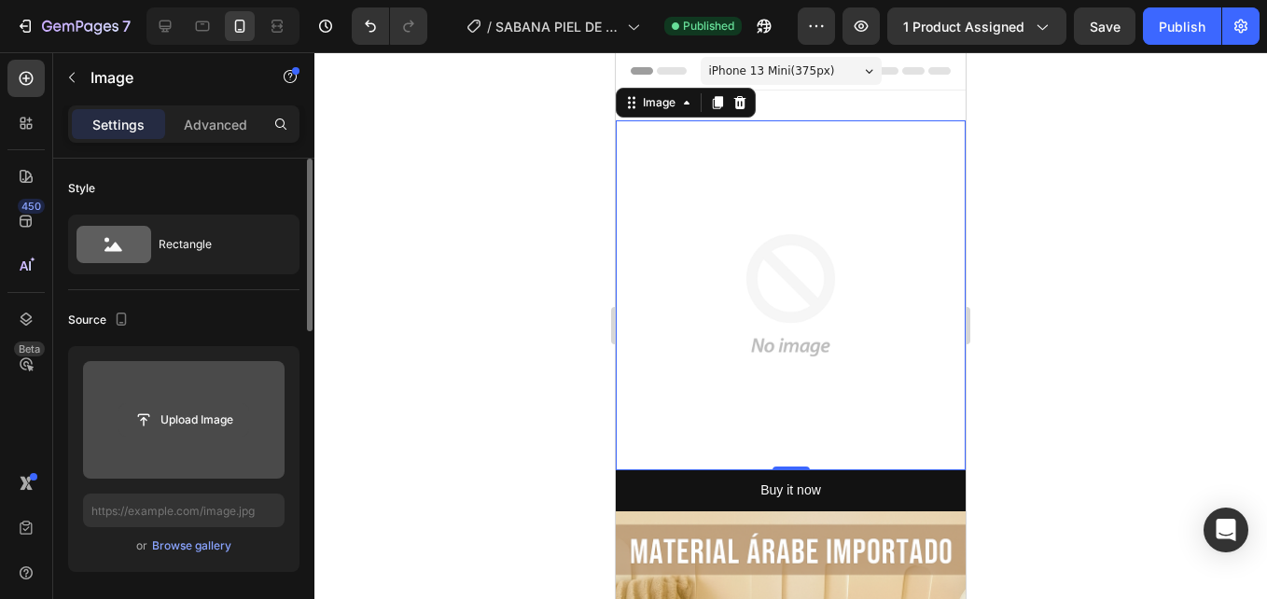
click at [226, 422] on input "file" at bounding box center [183, 420] width 129 height 32
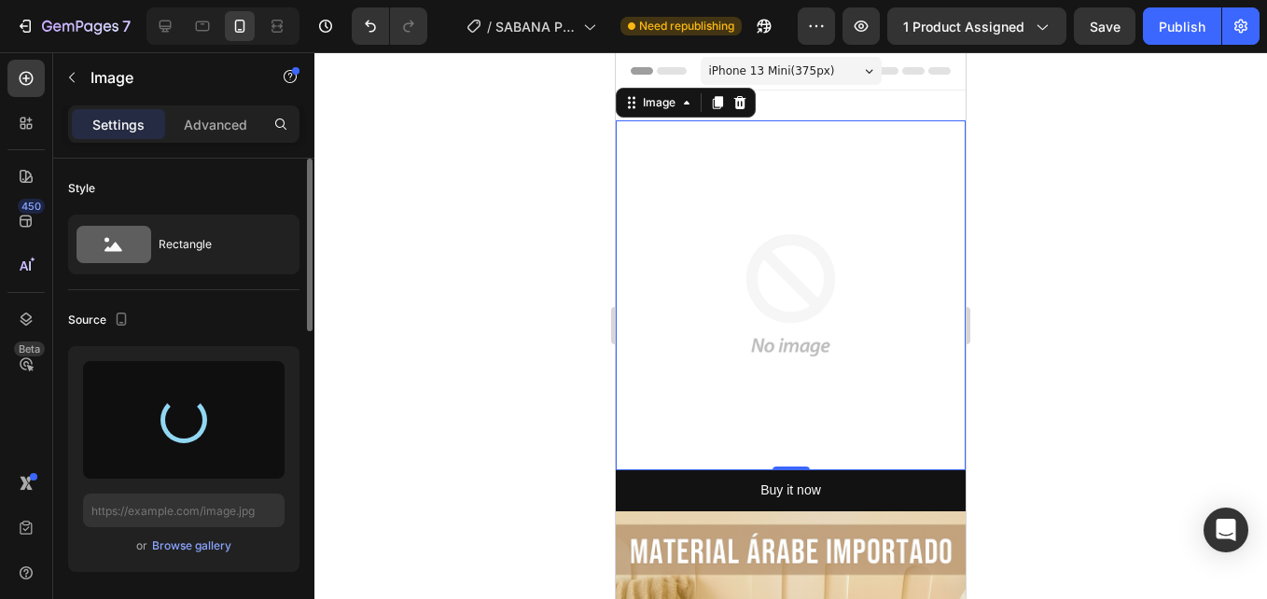
type input "https://cdn.shopify.com/s/files/1/0938/4427/5505/files/gempages_569687052442928…"
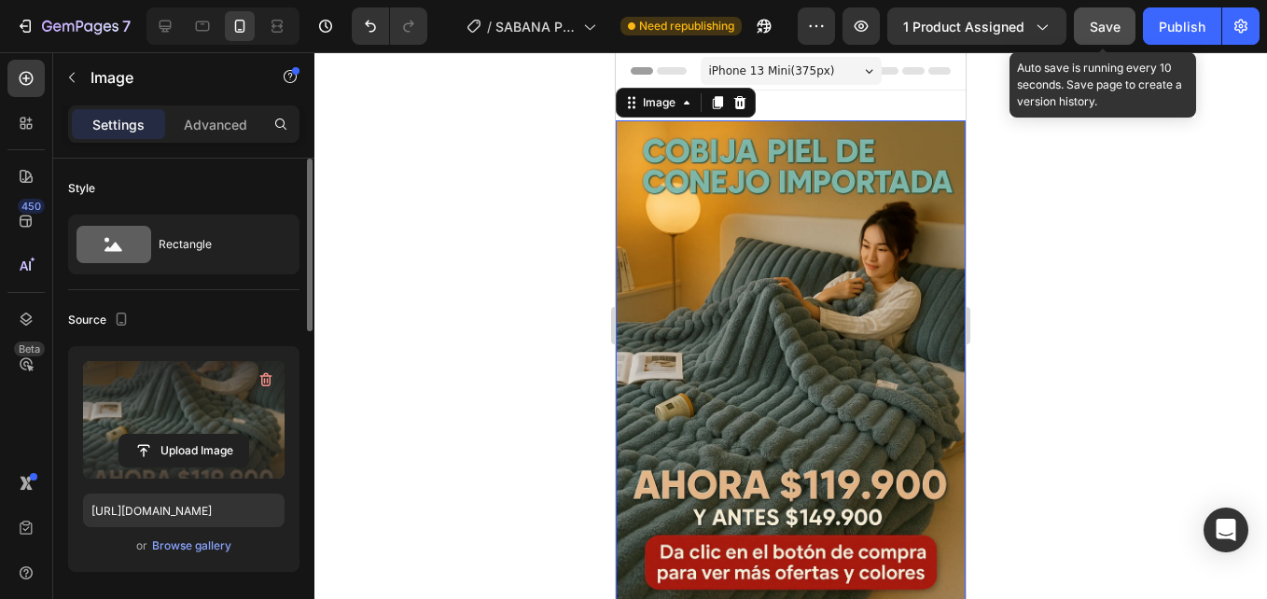
click at [1098, 33] on span "Save" at bounding box center [1105, 27] width 31 height 16
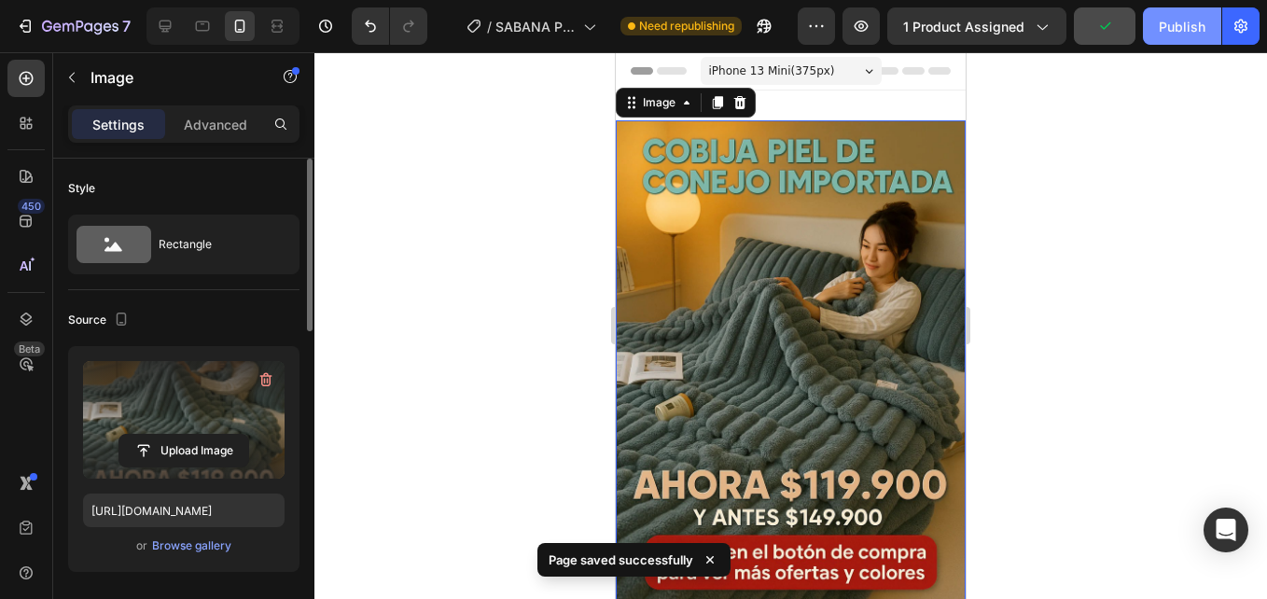
click at [1187, 36] on button "Publish" at bounding box center [1182, 25] width 78 height 37
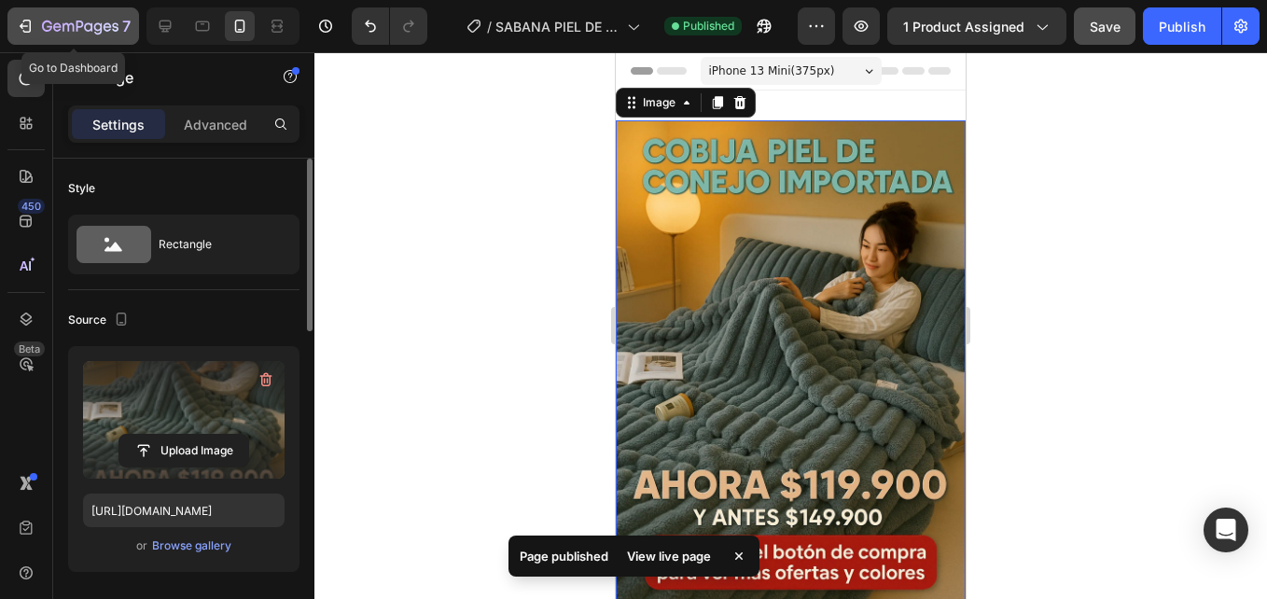
click at [87, 28] on icon "button" at bounding box center [80, 28] width 76 height 16
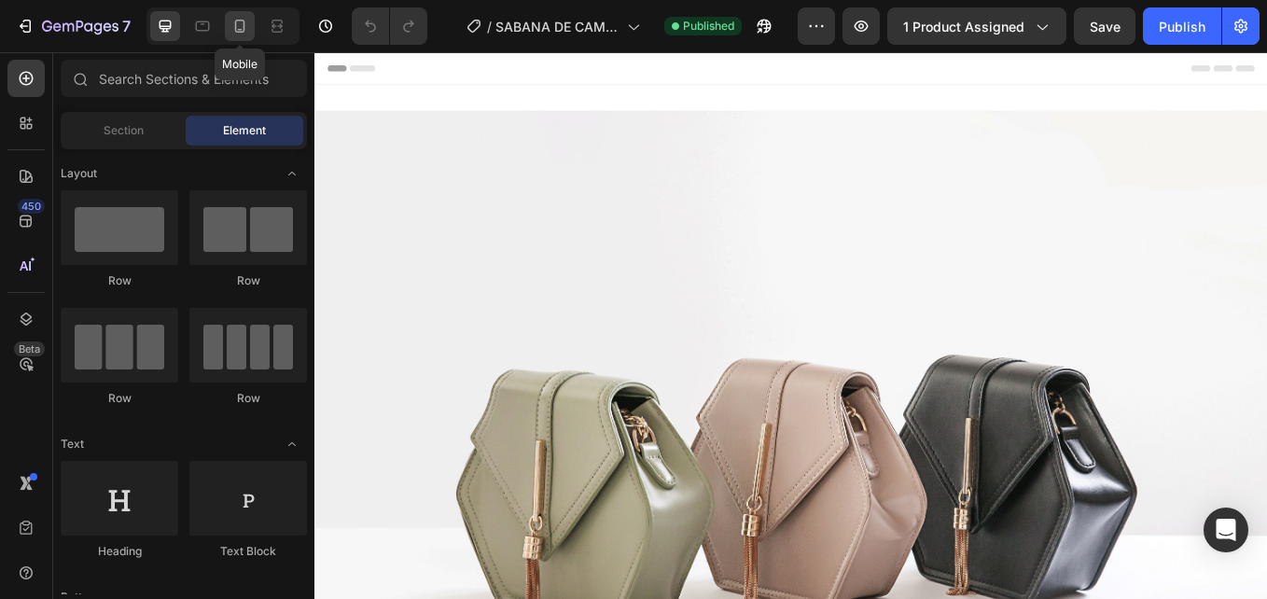
click at [253, 25] on div at bounding box center [240, 26] width 30 height 30
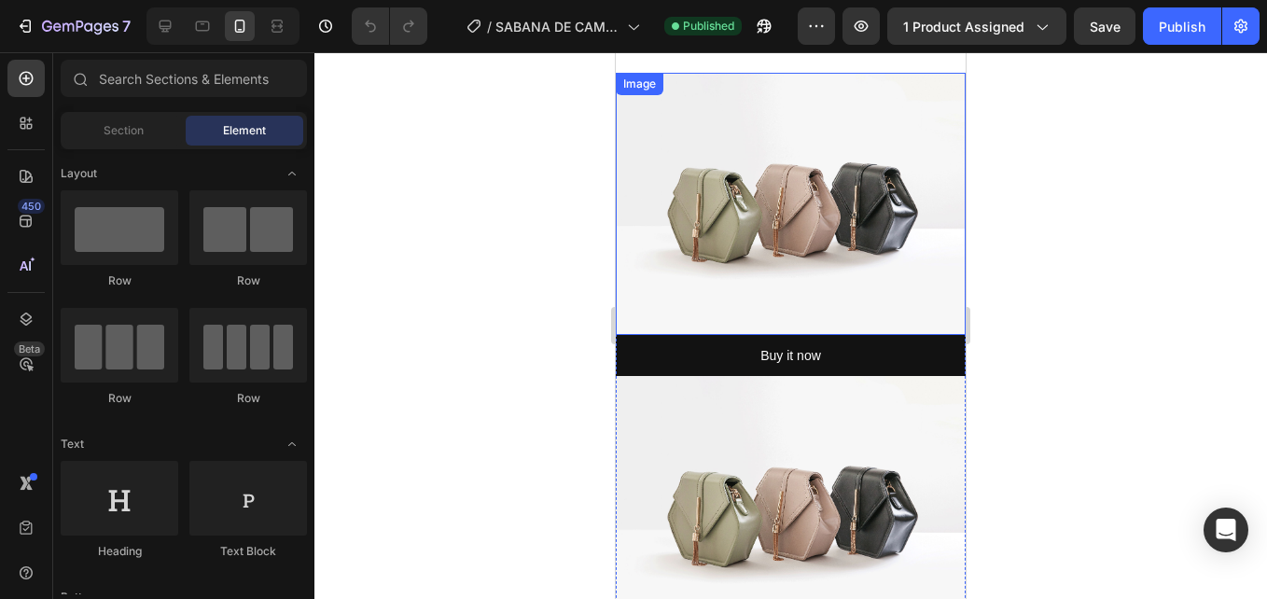
scroll to position [93, 0]
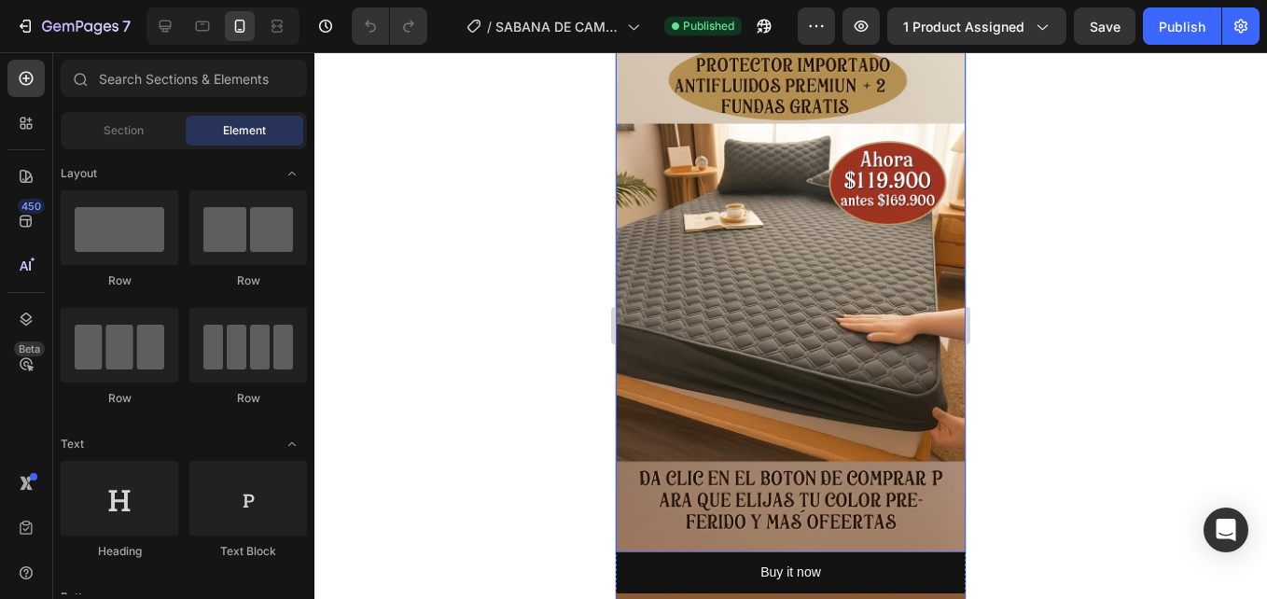
click at [771, 282] on img at bounding box center [791, 289] width 350 height 525
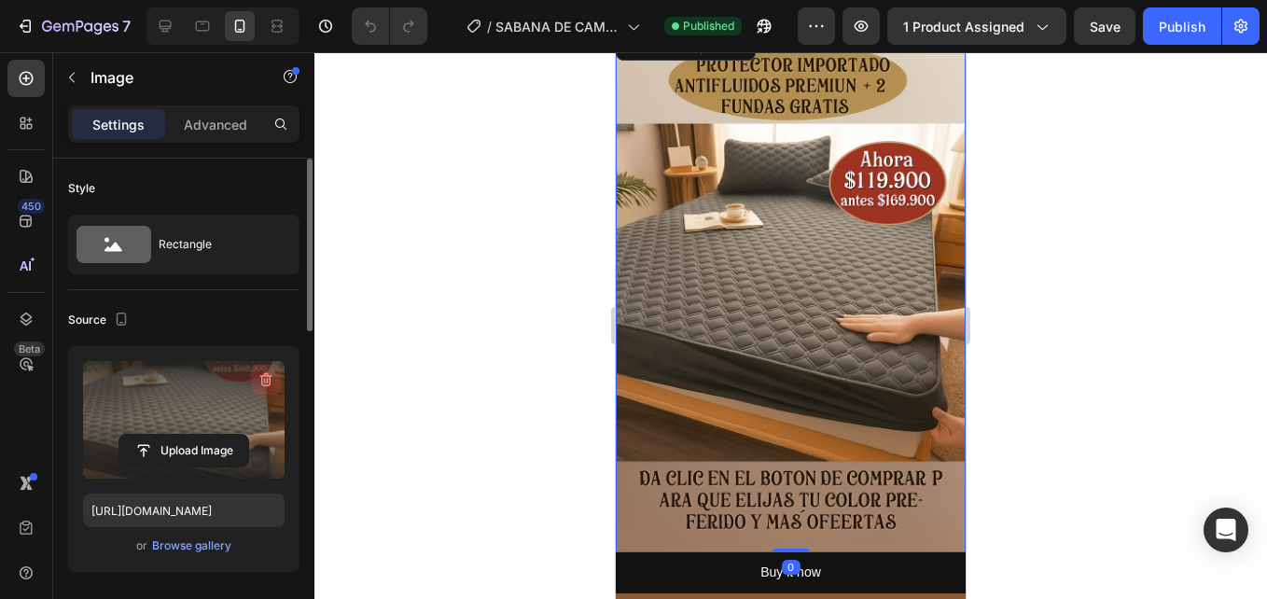
click at [267, 382] on icon "button" at bounding box center [268, 381] width 2 height 6
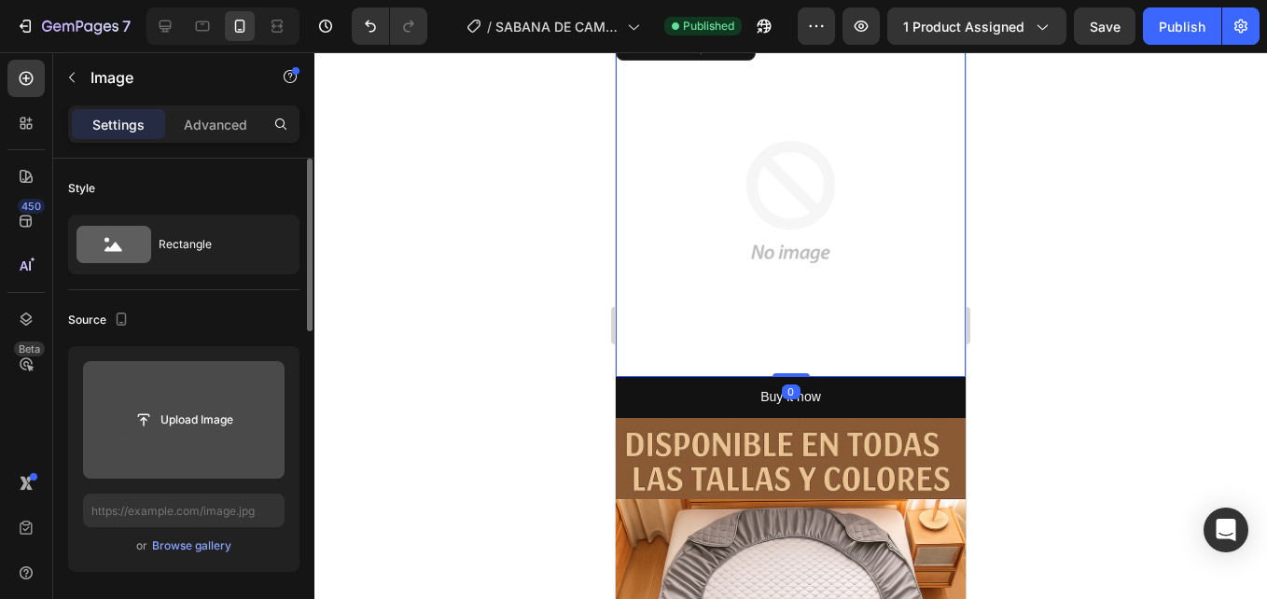
click at [201, 416] on input "file" at bounding box center [183, 420] width 129 height 32
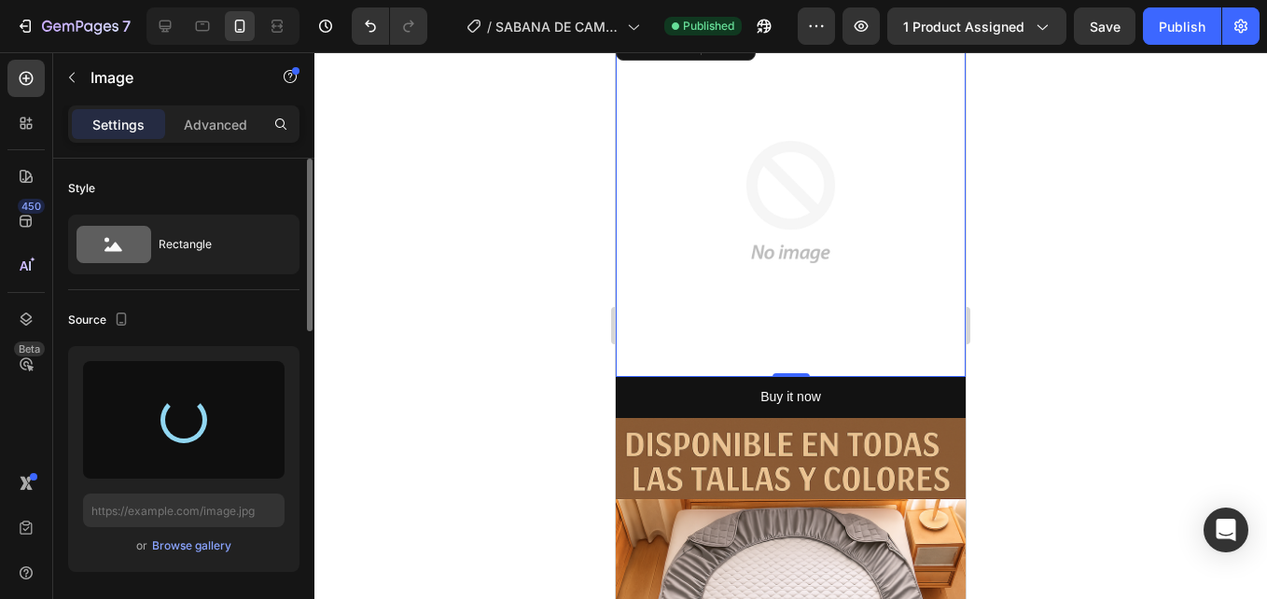
type input "[URL][DOMAIN_NAME]"
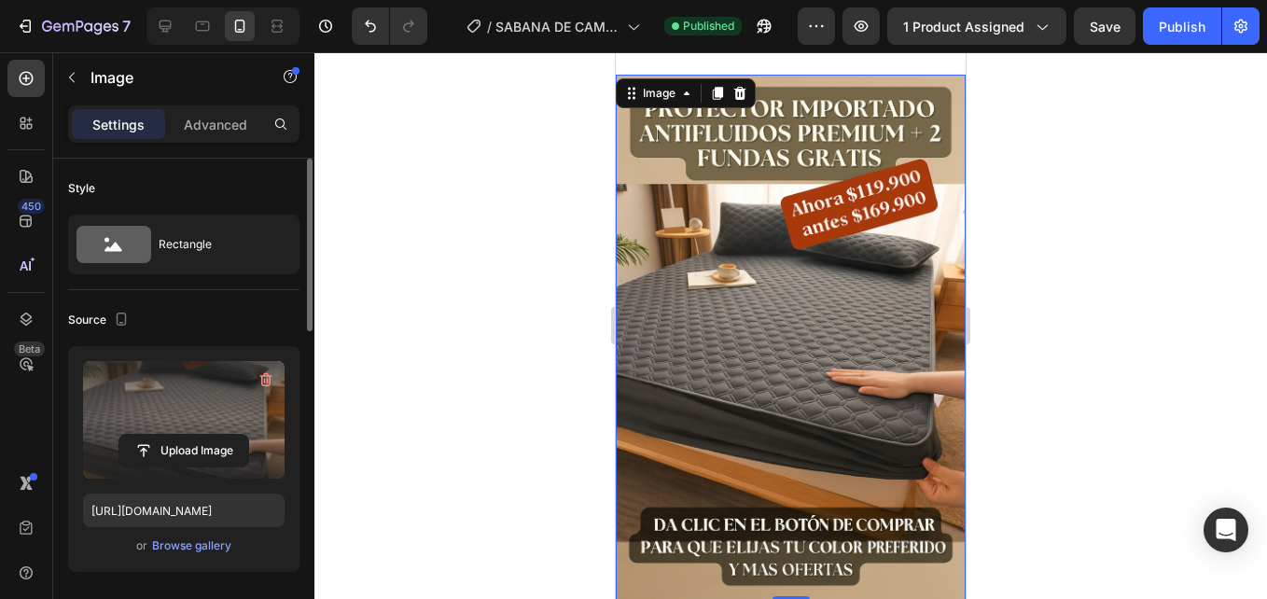
scroll to position [0, 0]
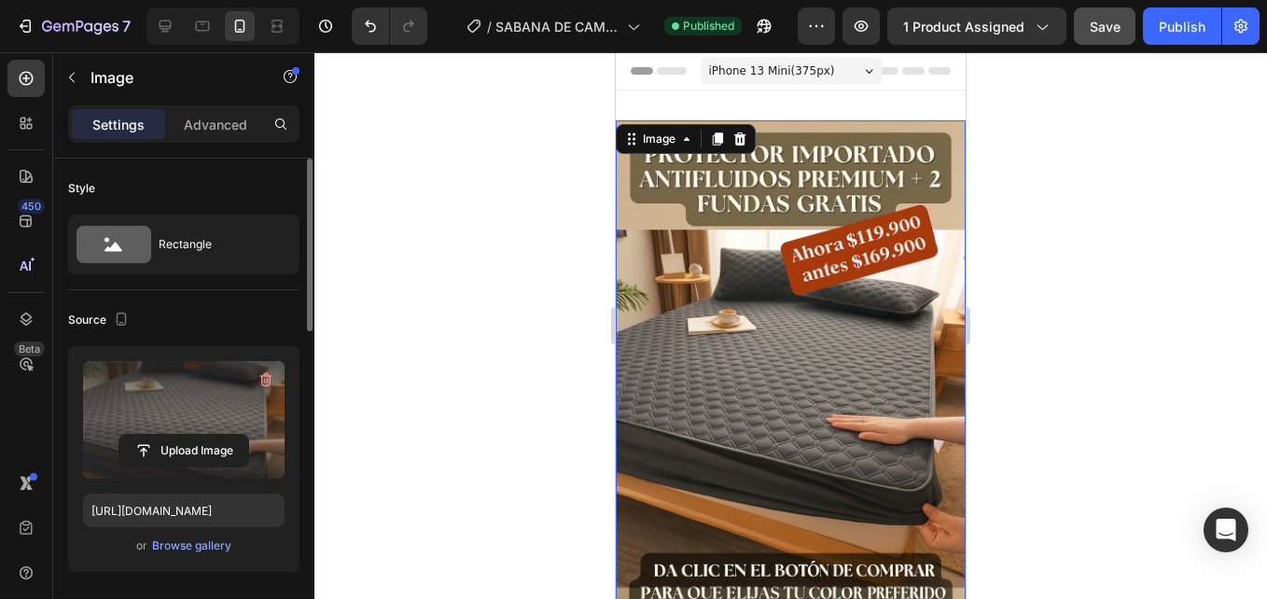
click at [1095, 33] on button "Save" at bounding box center [1105, 25] width 62 height 37
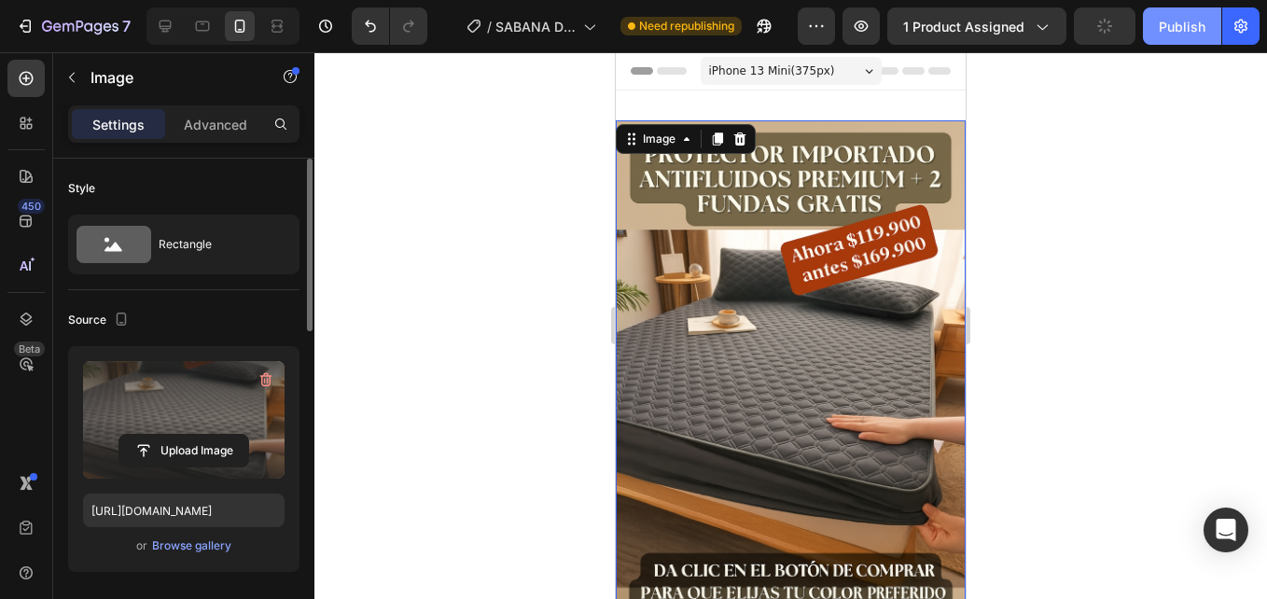
click at [1190, 36] on button "Publish" at bounding box center [1182, 25] width 78 height 37
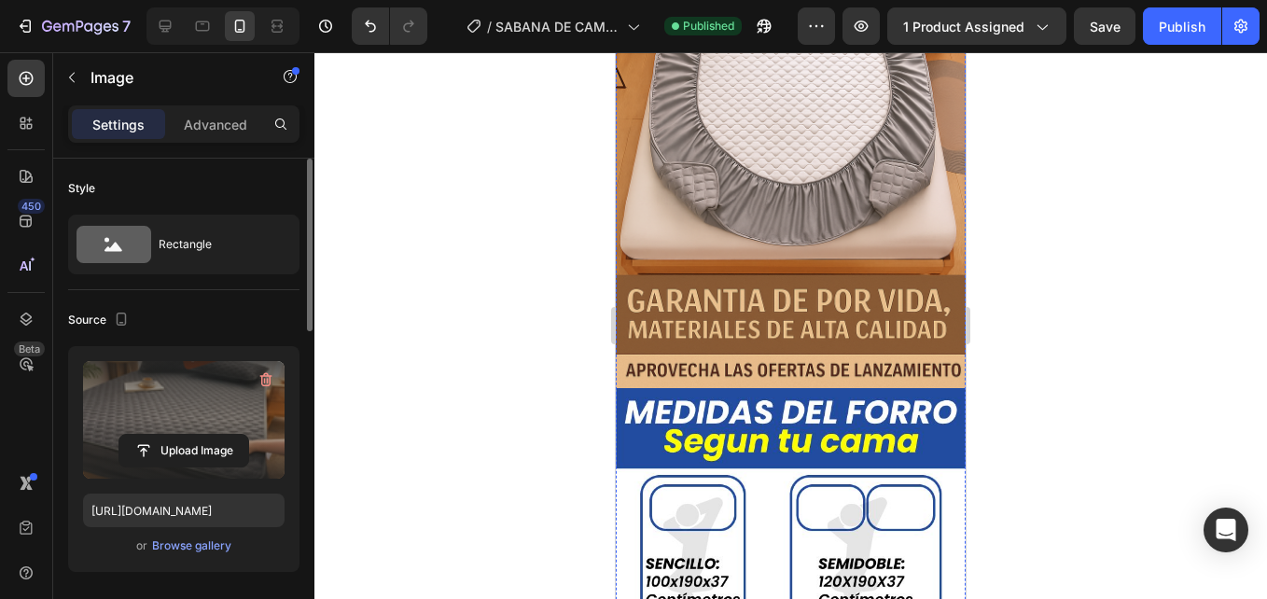
scroll to position [840, 0]
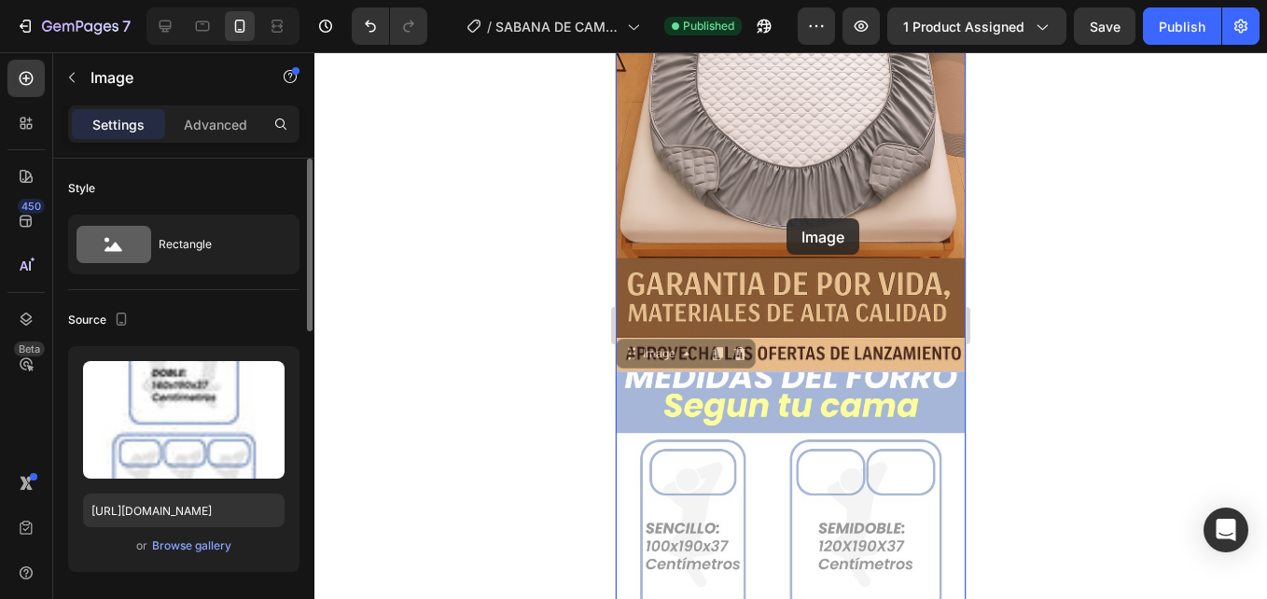
drag, startPoint x: 802, startPoint y: 423, endPoint x: 786, endPoint y: 218, distance: 204.9
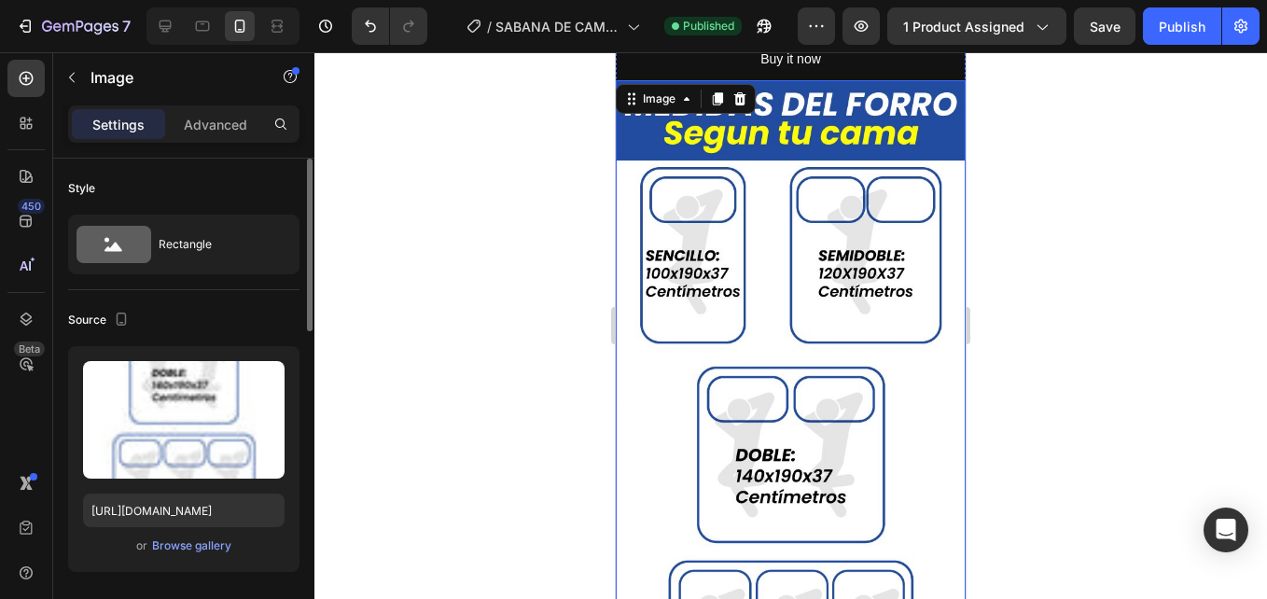
scroll to position [560, 0]
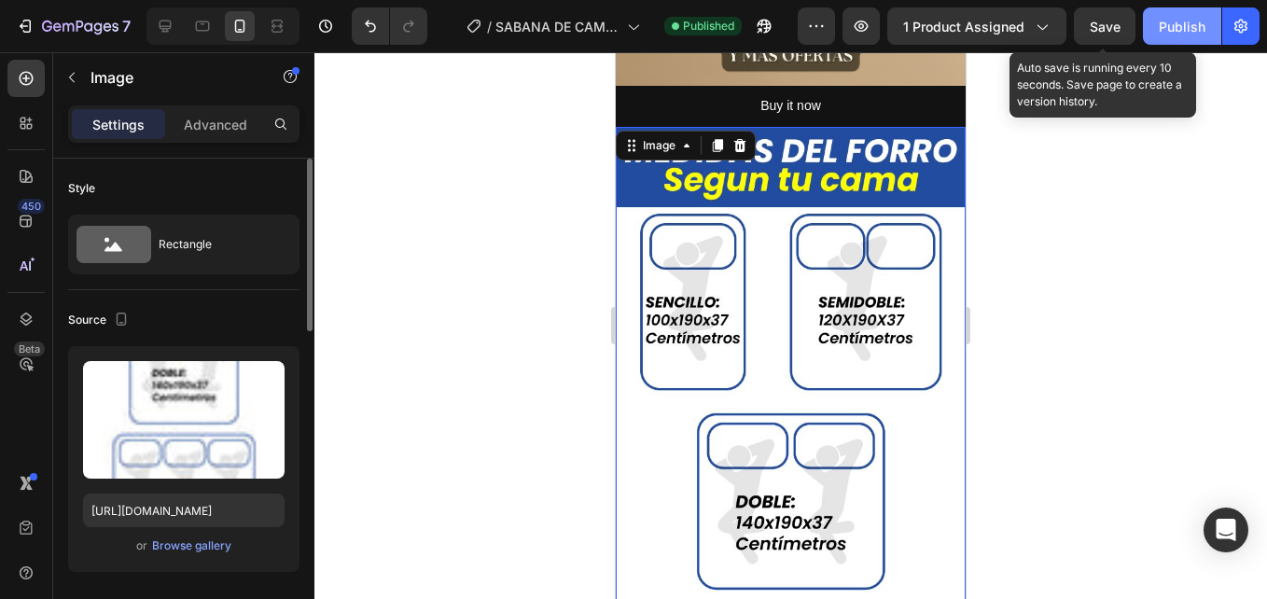
drag, startPoint x: 1103, startPoint y: 35, endPoint x: 1169, endPoint y: 36, distance: 65.3
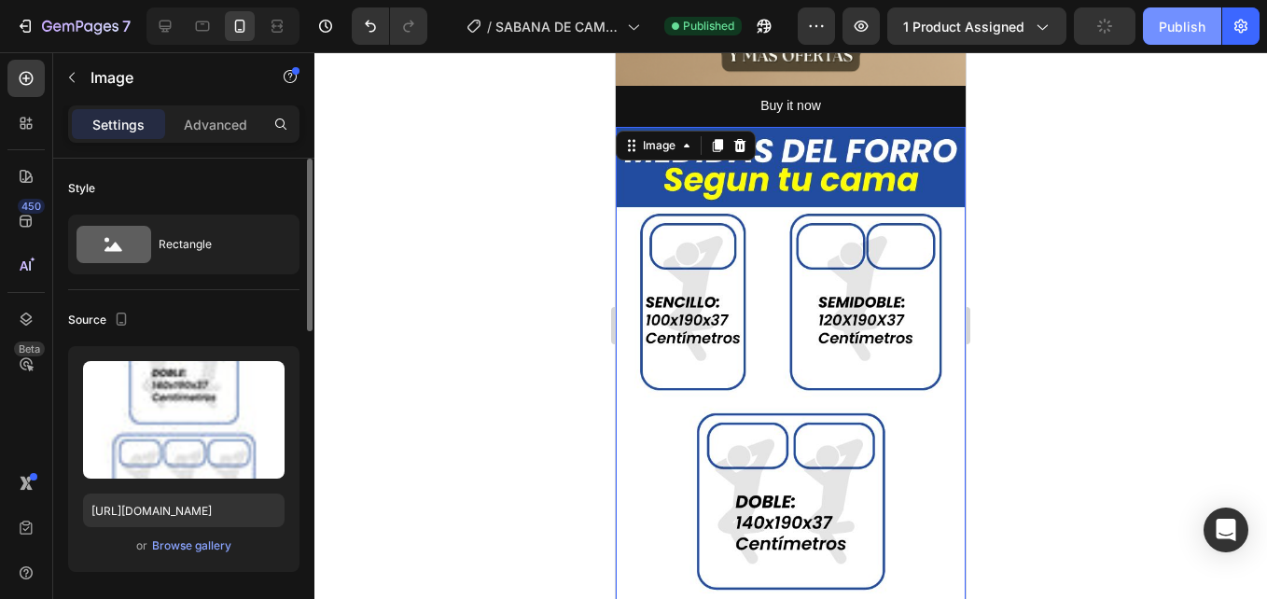
click at [1185, 36] on button "Publish" at bounding box center [1182, 25] width 78 height 37
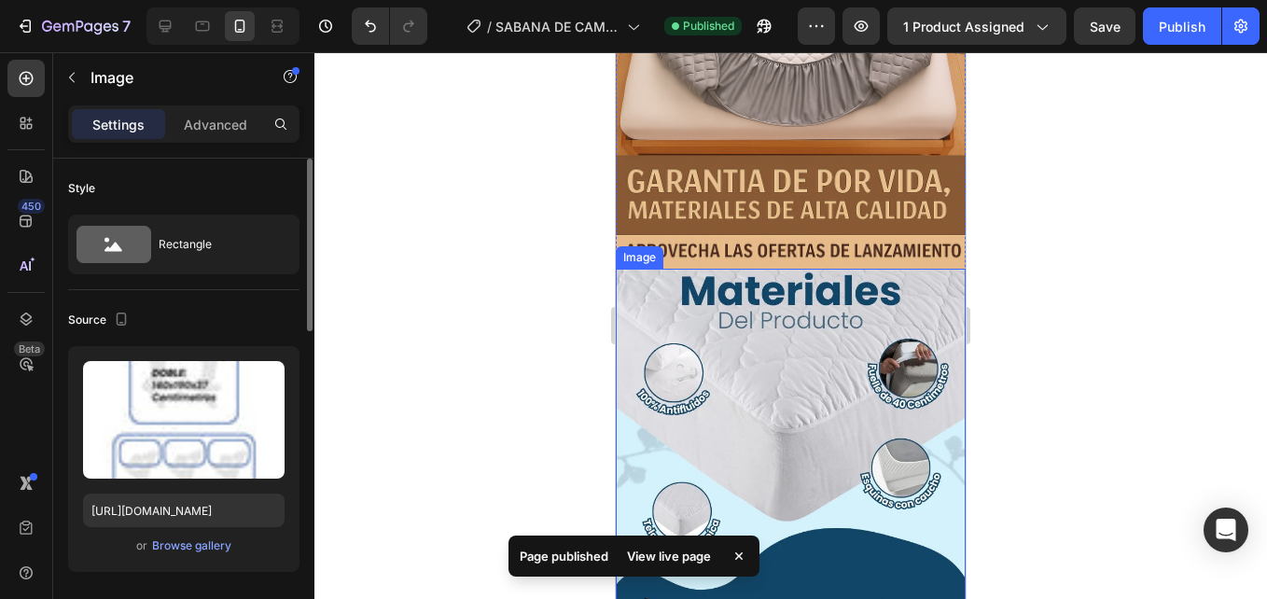
scroll to position [1866, 0]
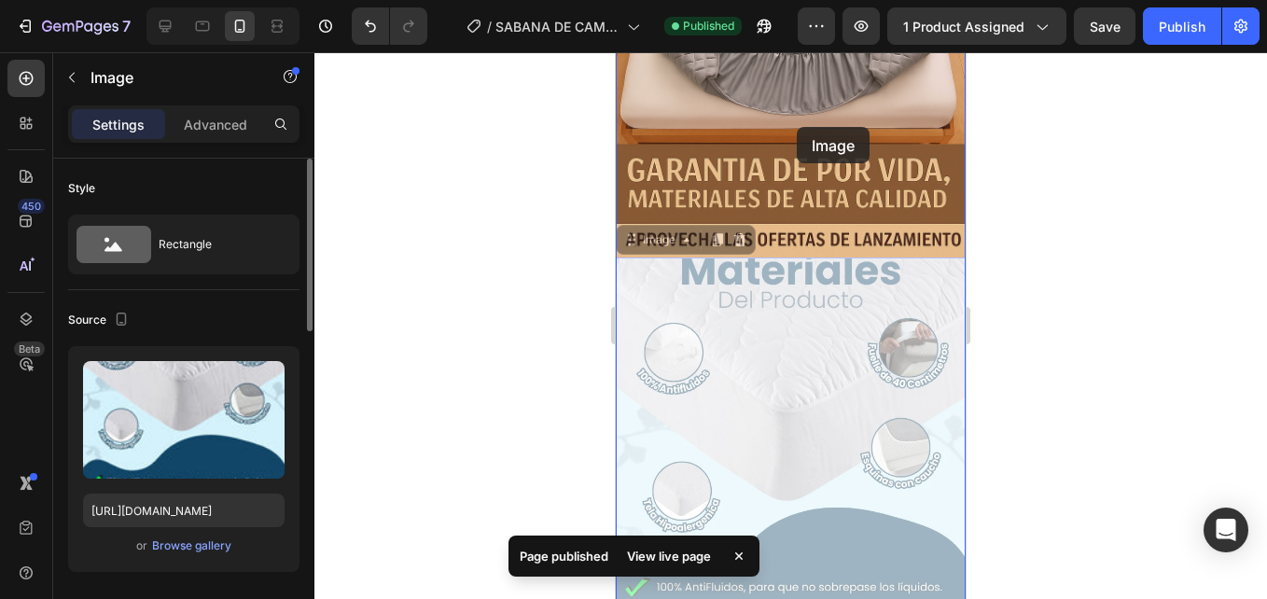
drag, startPoint x: 808, startPoint y: 321, endPoint x: 797, endPoint y: 123, distance: 198.1
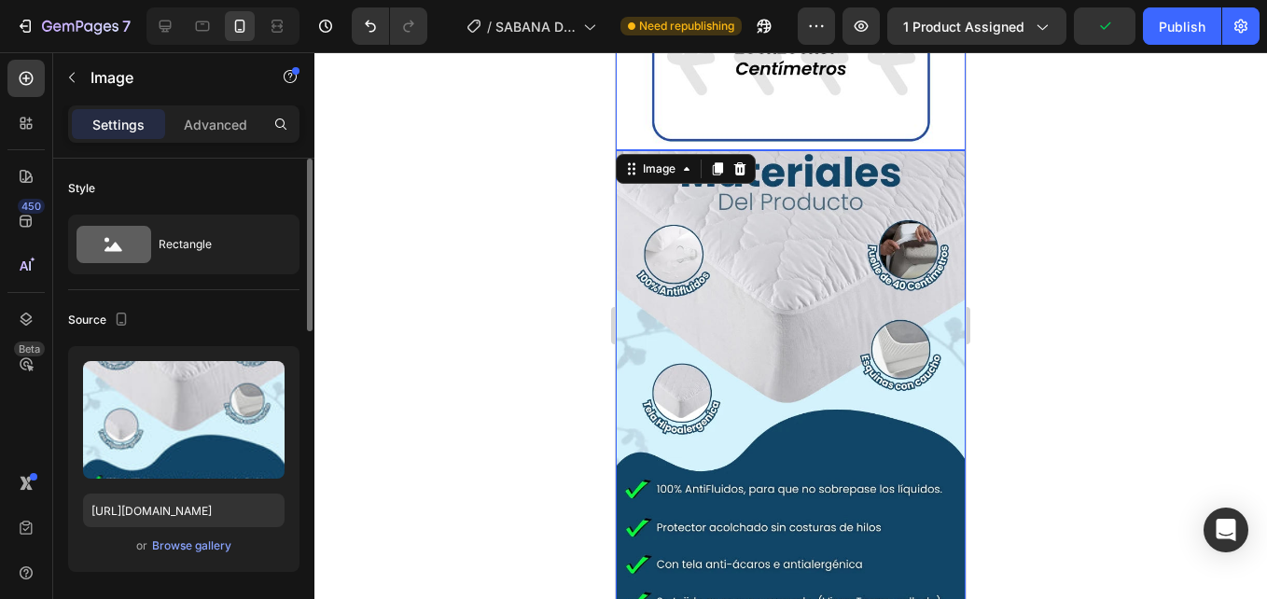
scroll to position [1492, 0]
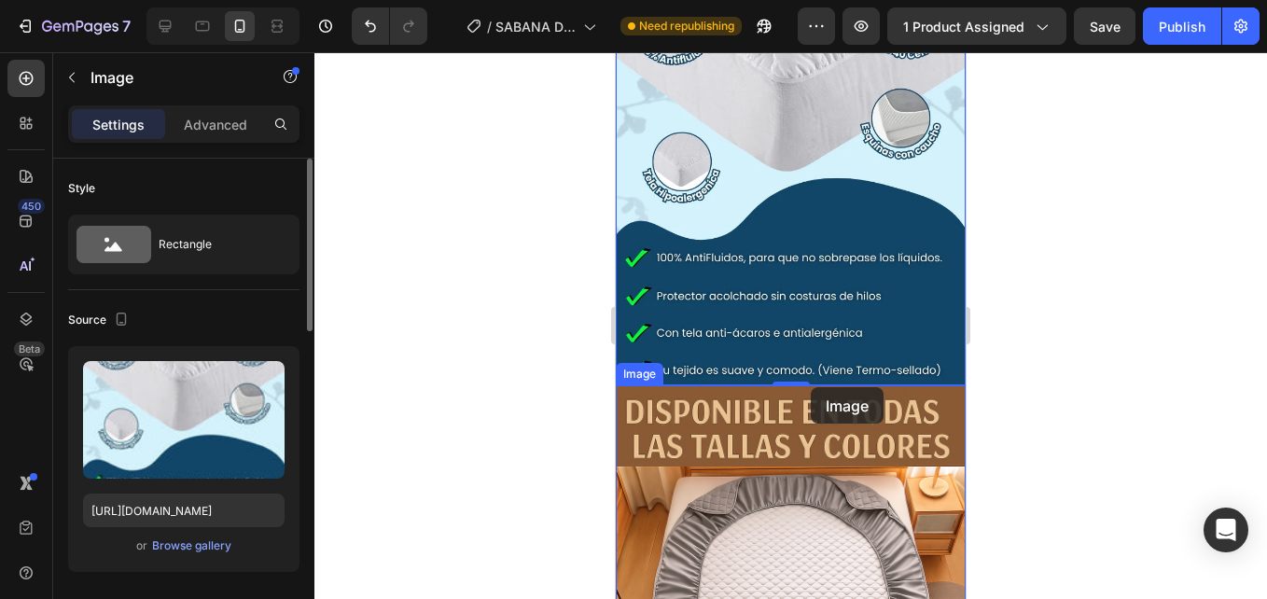
drag, startPoint x: 818, startPoint y: 215, endPoint x: 811, endPoint y: 393, distance: 178.3
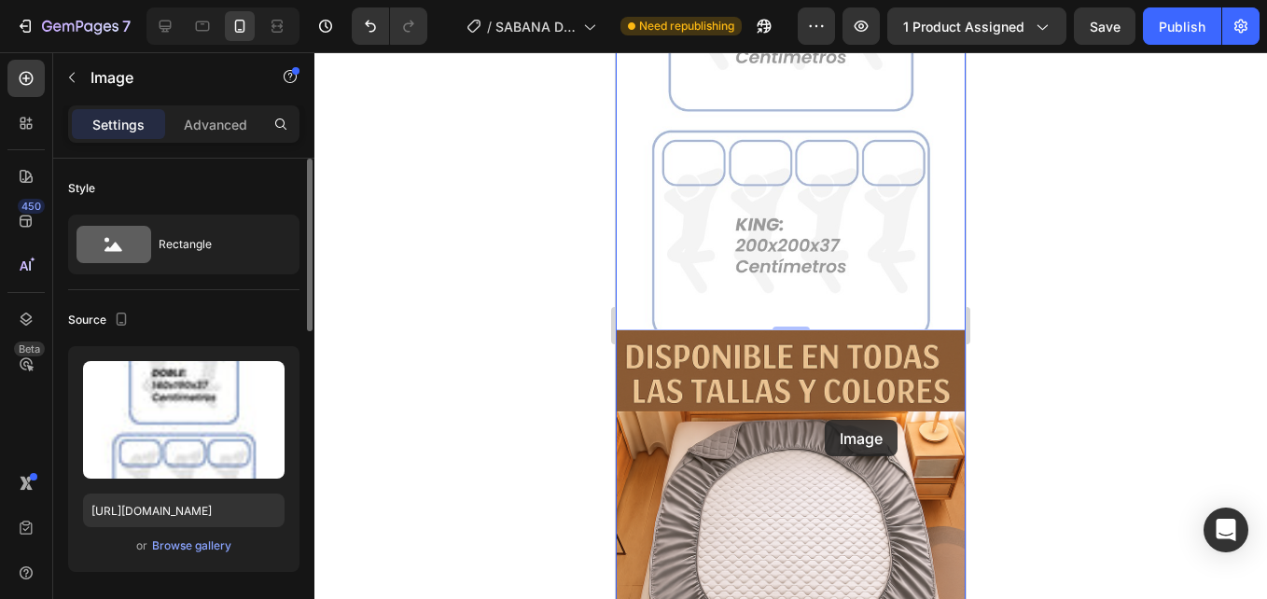
drag, startPoint x: 820, startPoint y: 241, endPoint x: 825, endPoint y: 420, distance: 179.2
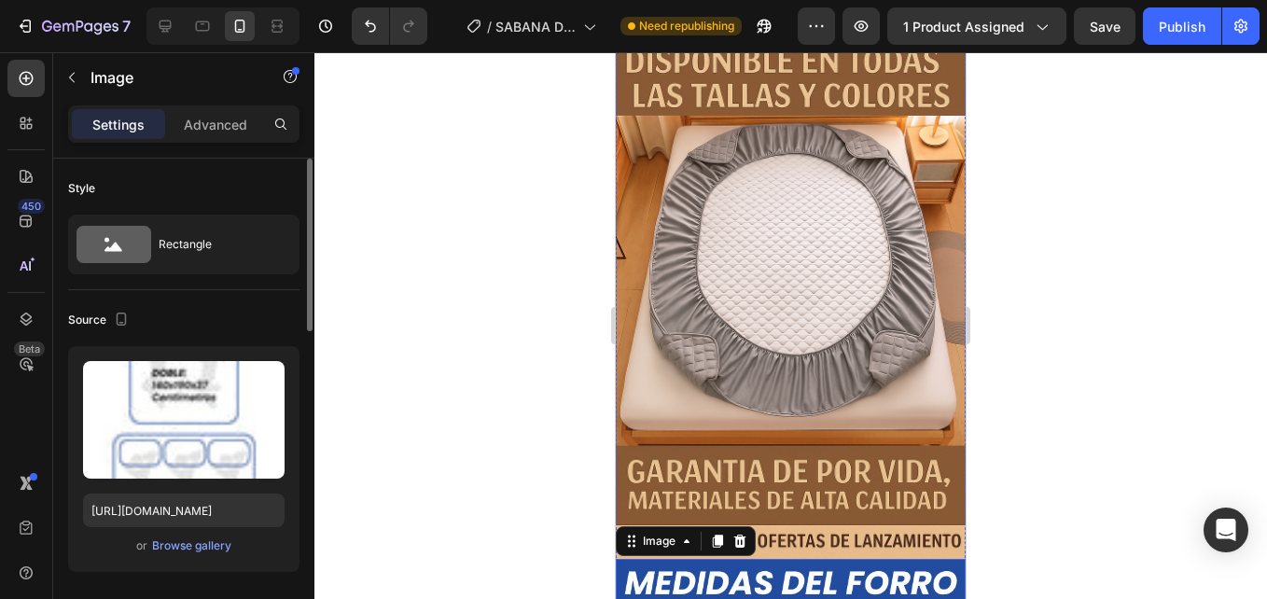
scroll to position [823, 0]
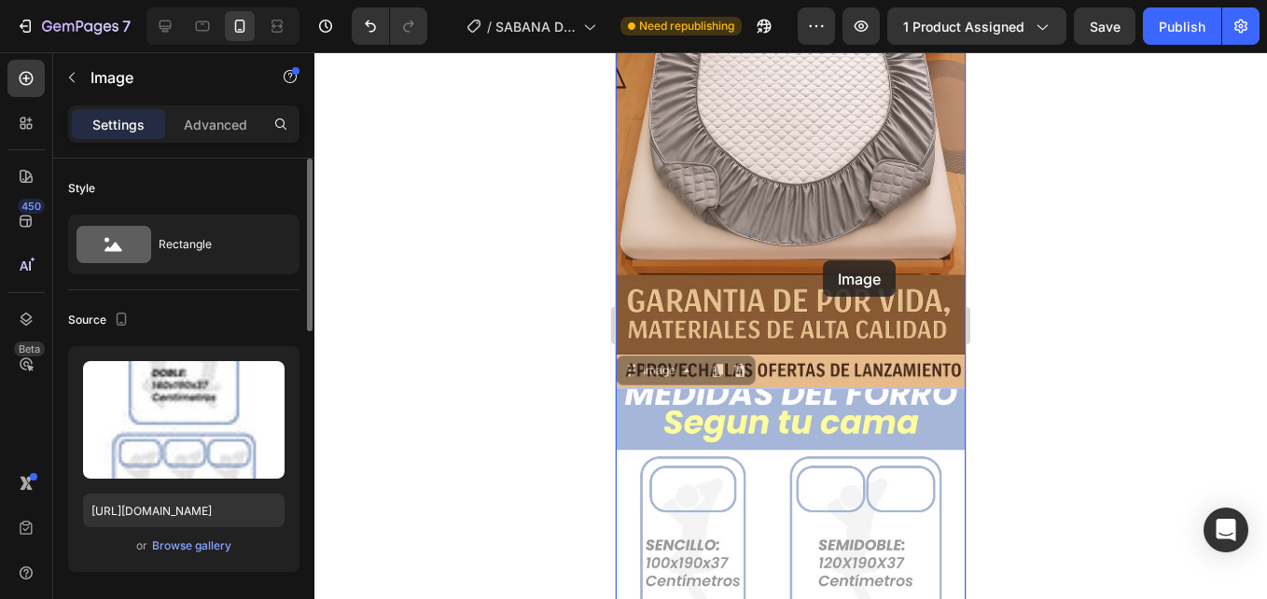
drag, startPoint x: 816, startPoint y: 432, endPoint x: 824, endPoint y: 259, distance: 172.7
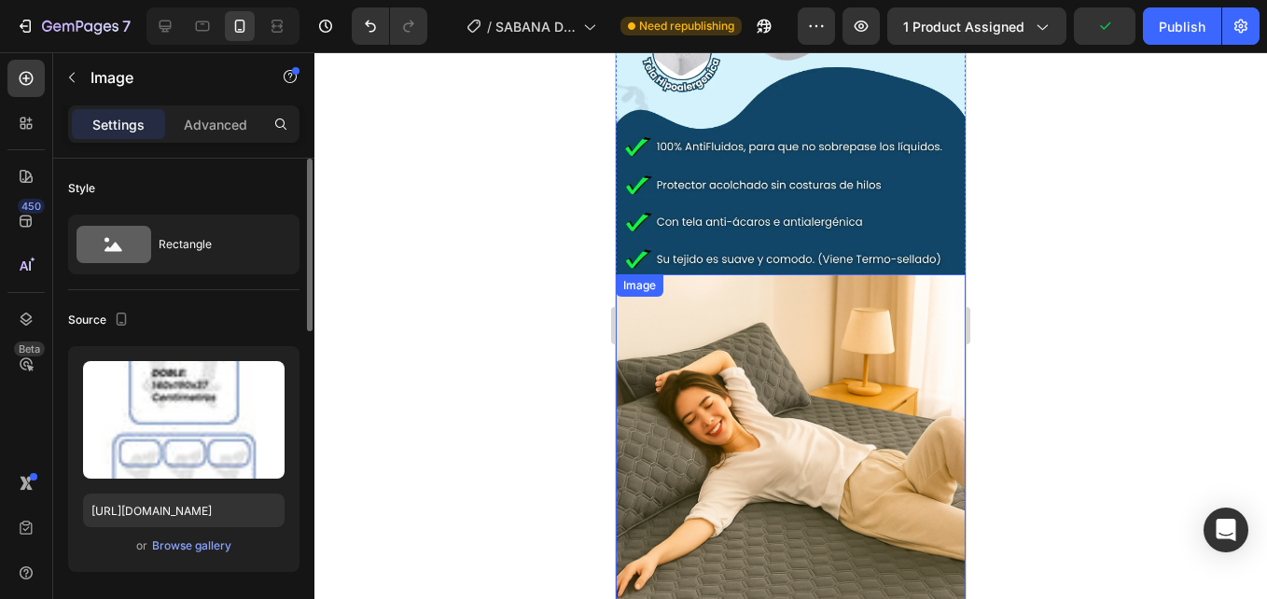
scroll to position [2222, 0]
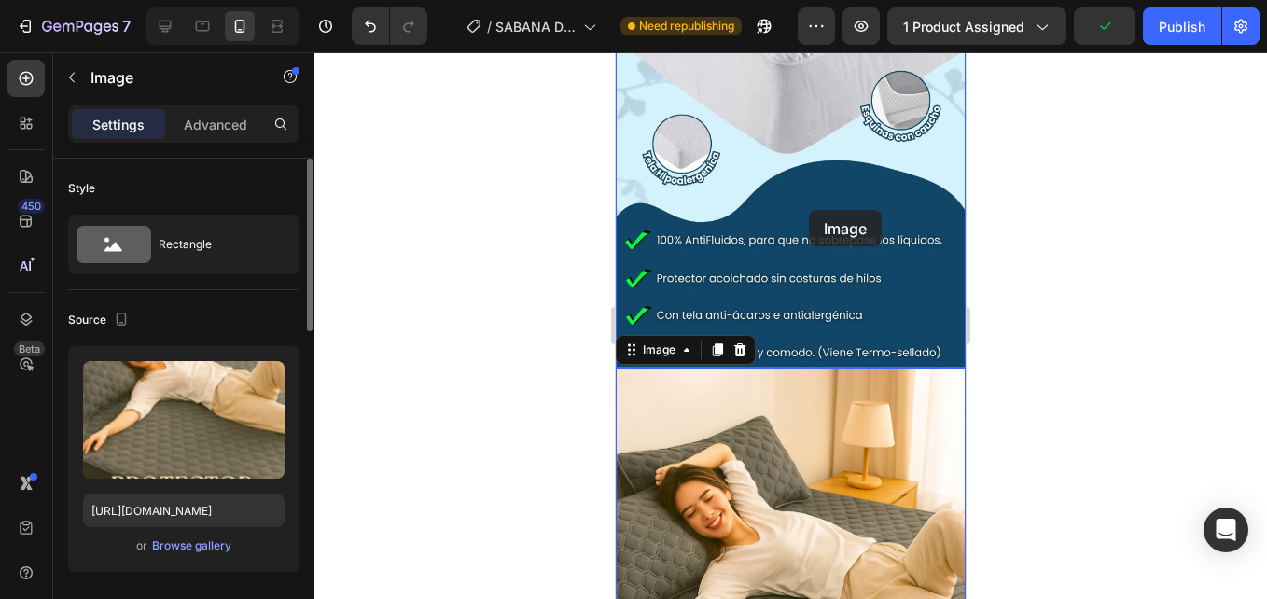
drag, startPoint x: 797, startPoint y: 332, endPoint x: 809, endPoint y: 210, distance: 122.8
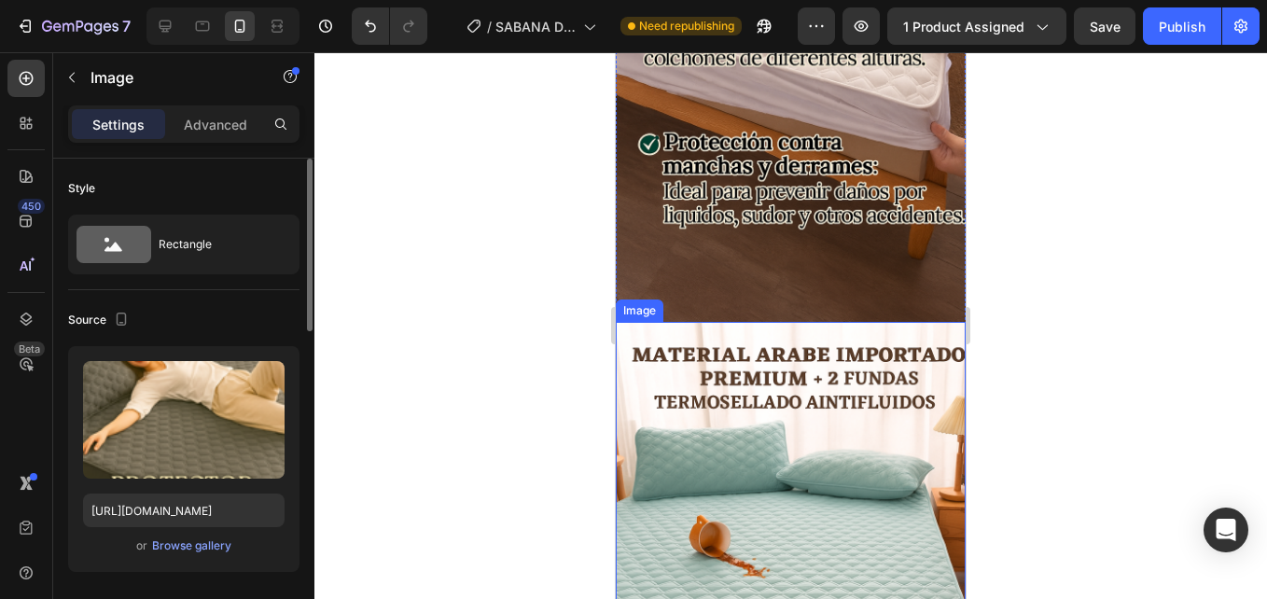
scroll to position [3435, 0]
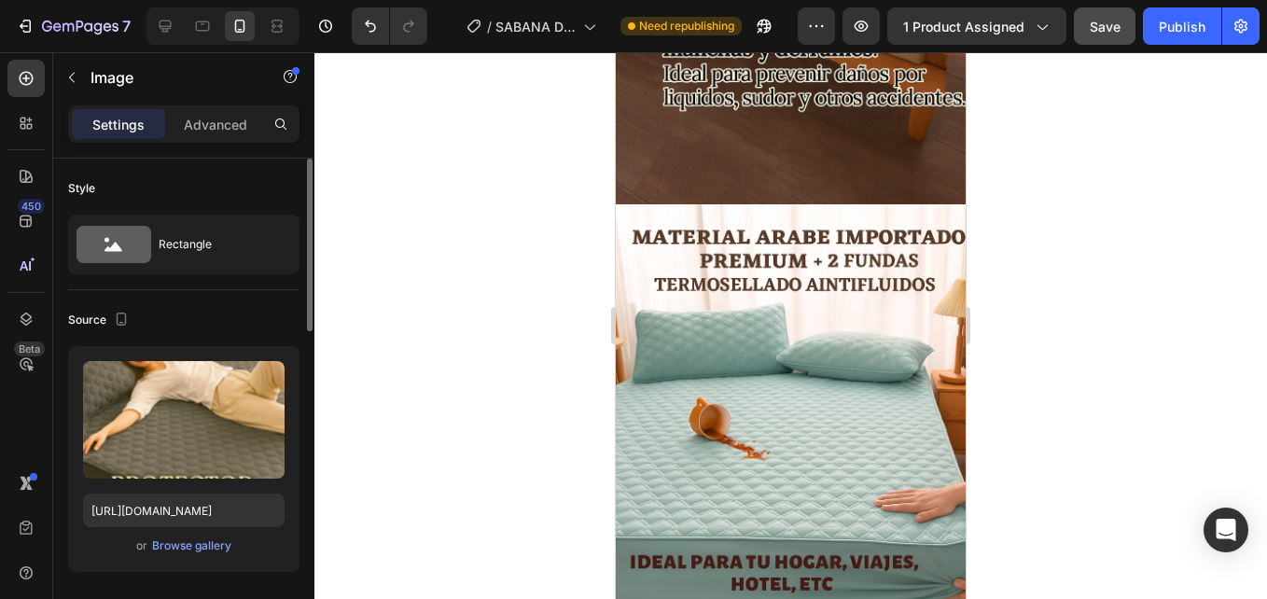
click at [1107, 36] on button "Save" at bounding box center [1105, 25] width 62 height 37
click at [1169, 42] on button "Publish" at bounding box center [1182, 25] width 78 height 37
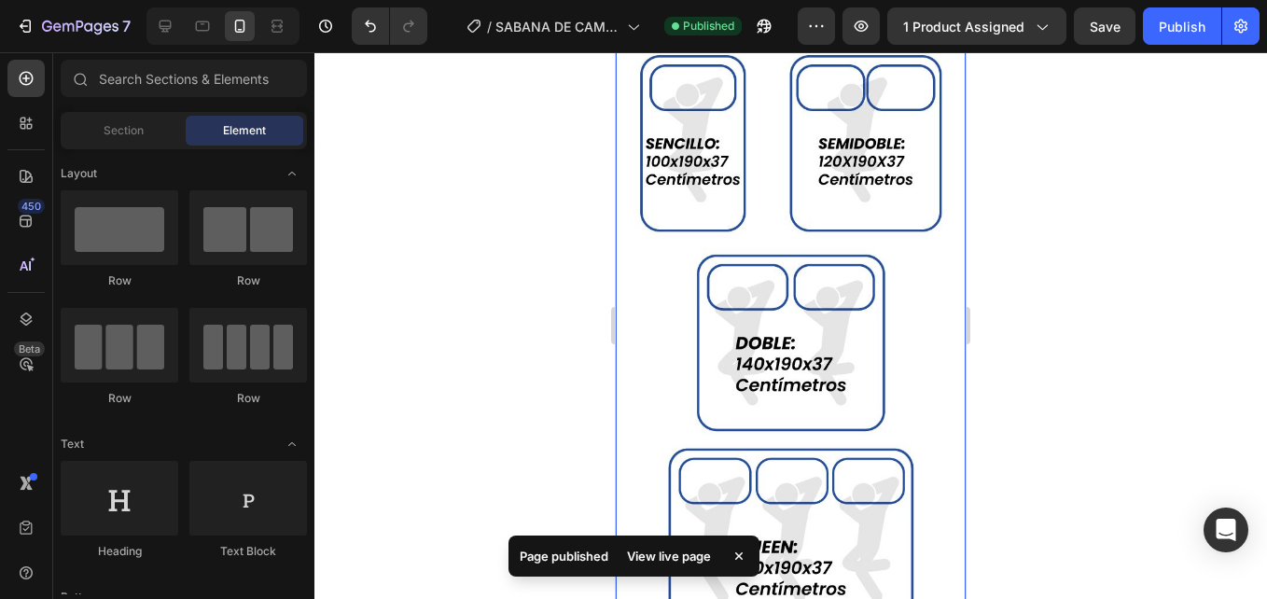
scroll to position [840, 0]
